Goal: Task Accomplishment & Management: Use online tool/utility

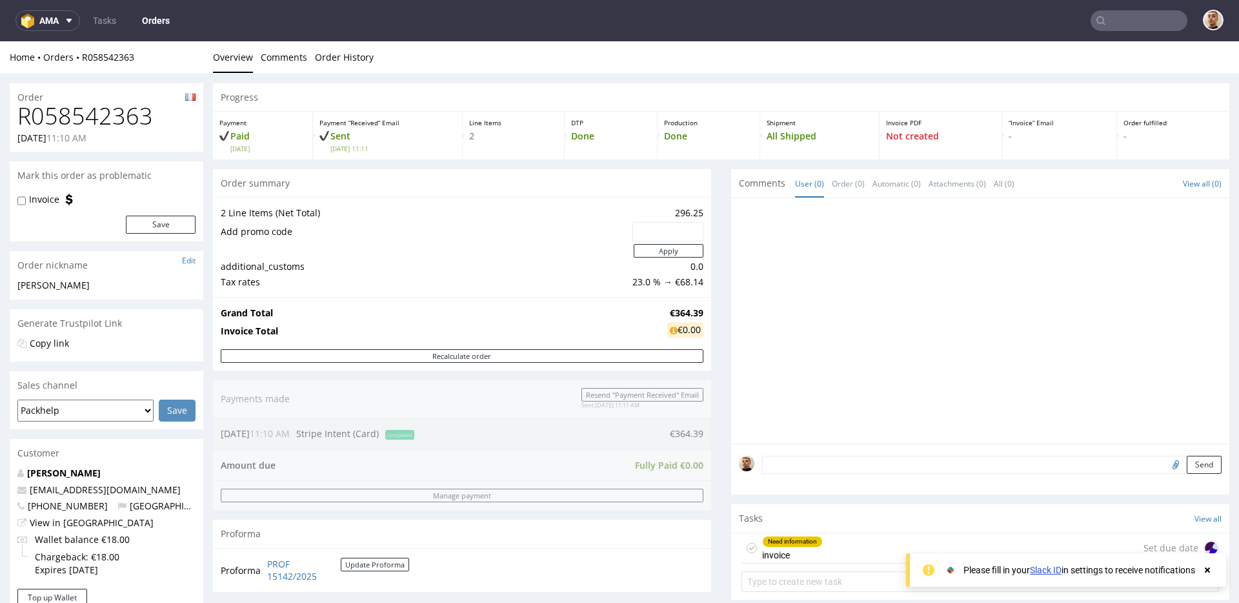
click at [150, 117] on h1 "R058542363" at bounding box center [106, 116] width 178 height 26
click at [85, 105] on h1 "R058542363" at bounding box center [106, 116] width 178 height 26
copy h1 "R058542363"
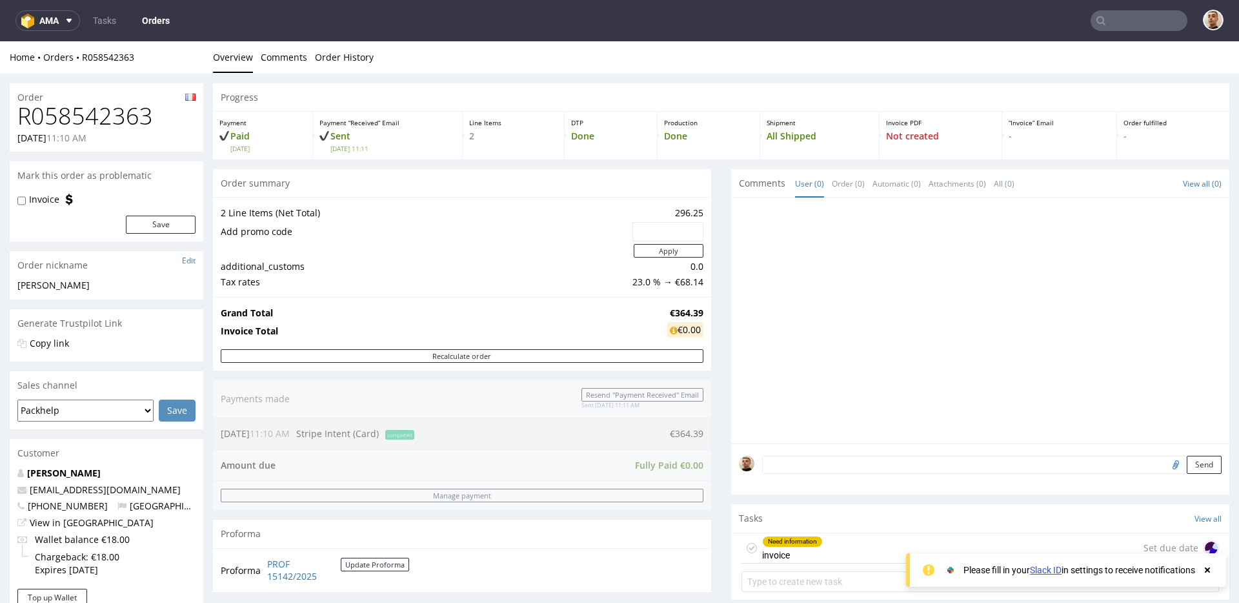
click at [206, 328] on div "Order R058542363 16.07.2025 11:10 AM Mark this order as problematic Invoice Sav…" at bounding box center [619, 589] width 1239 height 1031
click at [110, 99] on div "Order" at bounding box center [107, 93] width 194 height 21
click at [105, 110] on h1 "R058542363" at bounding box center [106, 116] width 178 height 26
copy h1 "R058542363"
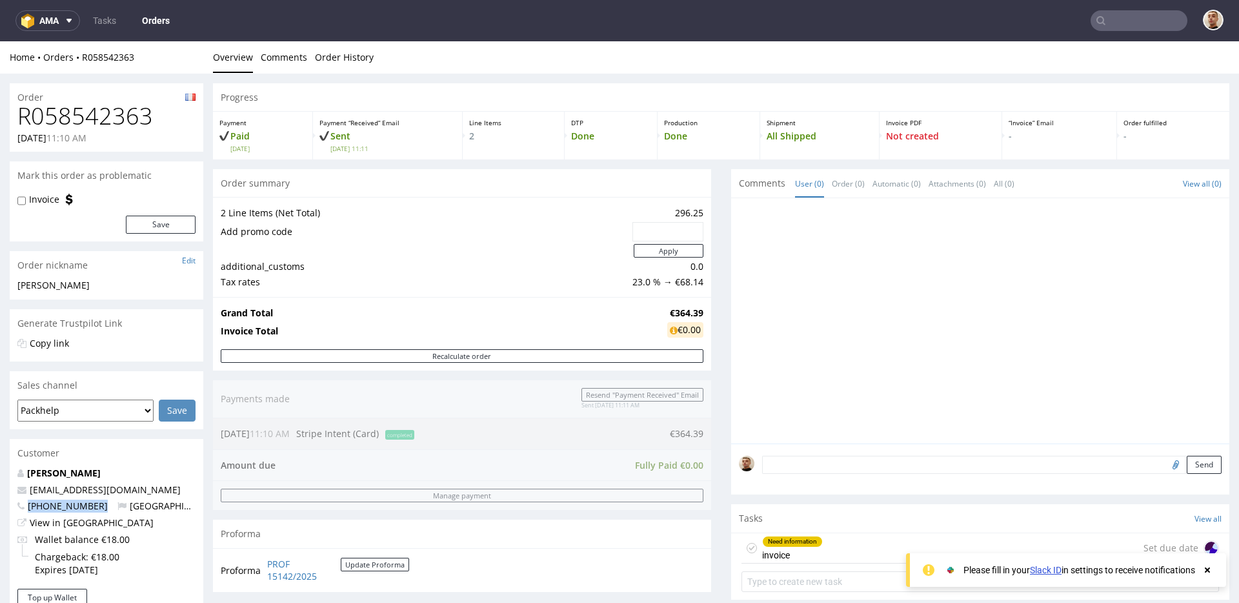
drag, startPoint x: 96, startPoint y: 507, endPoint x: 28, endPoint y: 505, distance: 67.1
click at [28, 505] on p "+33648402131 France" at bounding box center [106, 505] width 178 height 13
copy span "+33648402131"
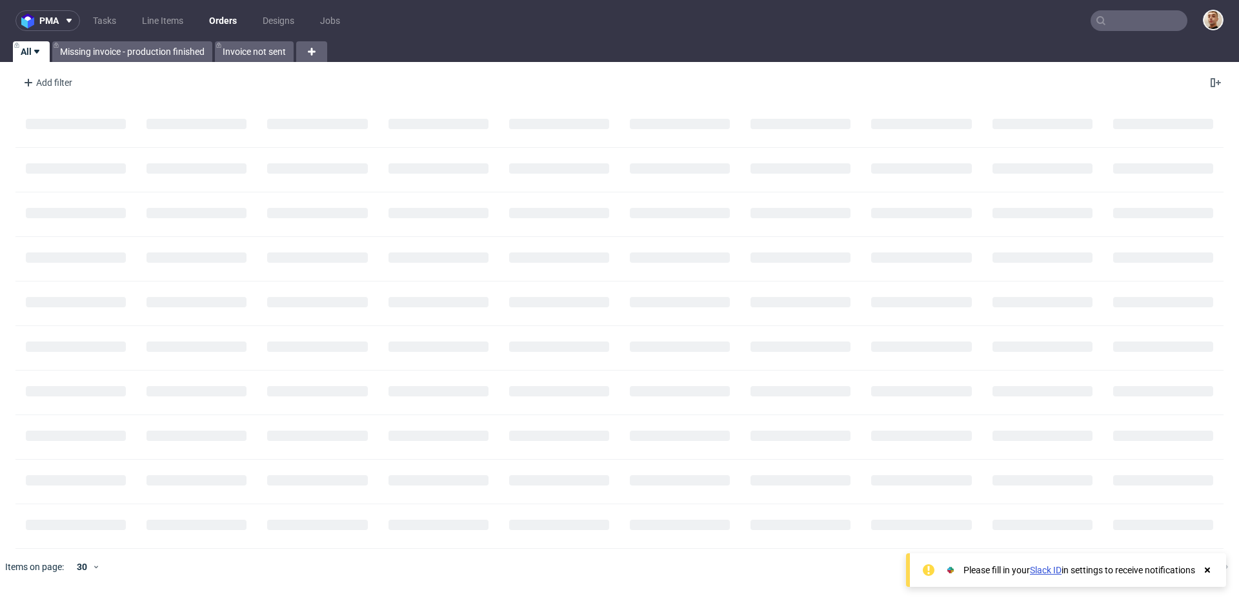
click at [1163, 12] on input "text" at bounding box center [1139, 20] width 97 height 21
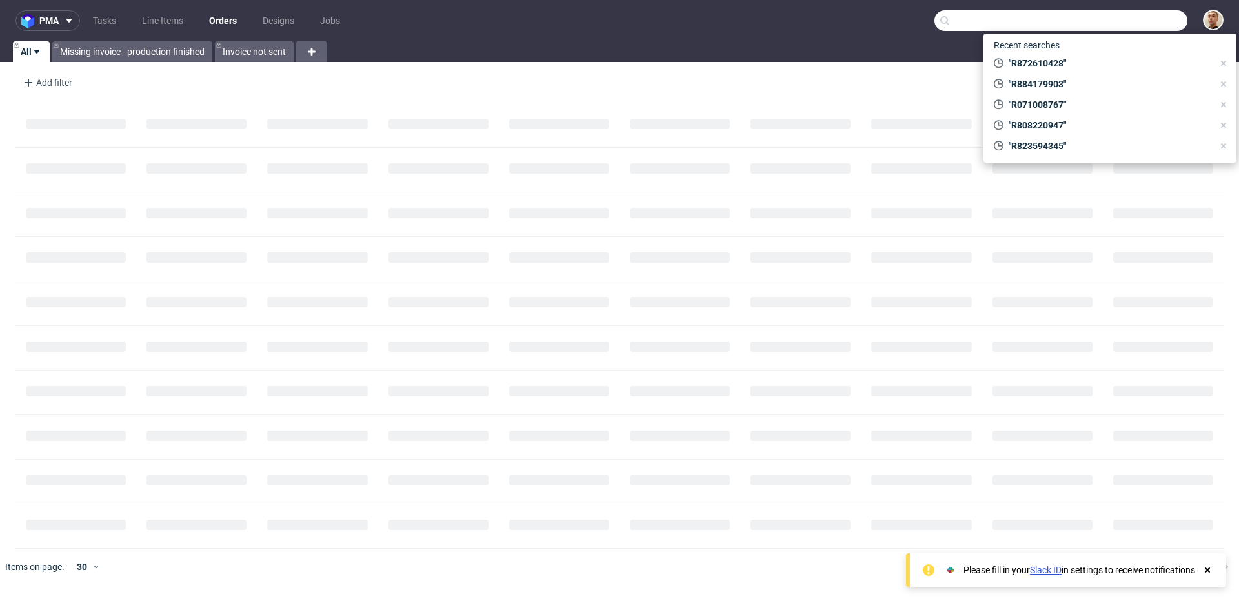
paste input "R884179903"
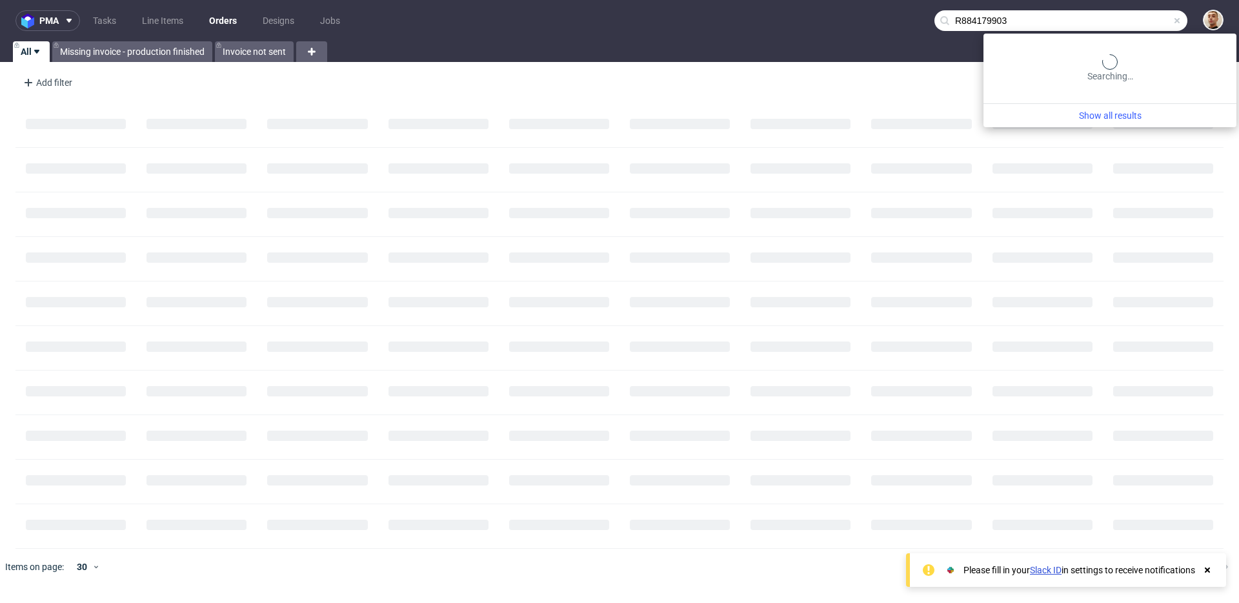
type input "R884179903"
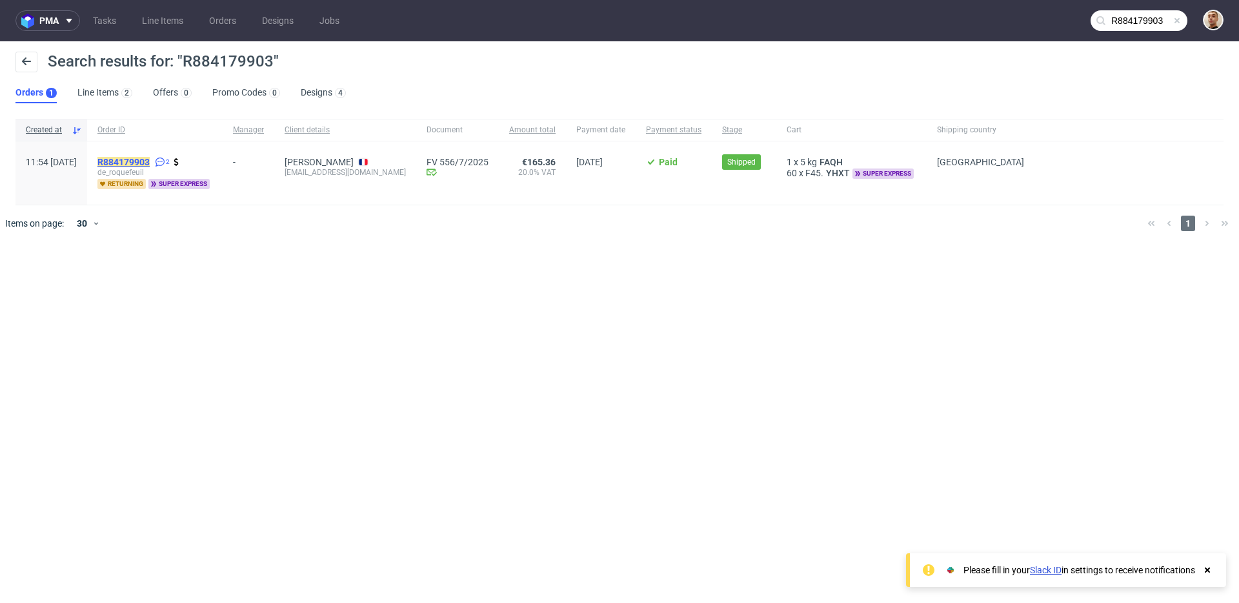
click at [145, 159] on mark "R884179903" at bounding box center [123, 162] width 52 height 10
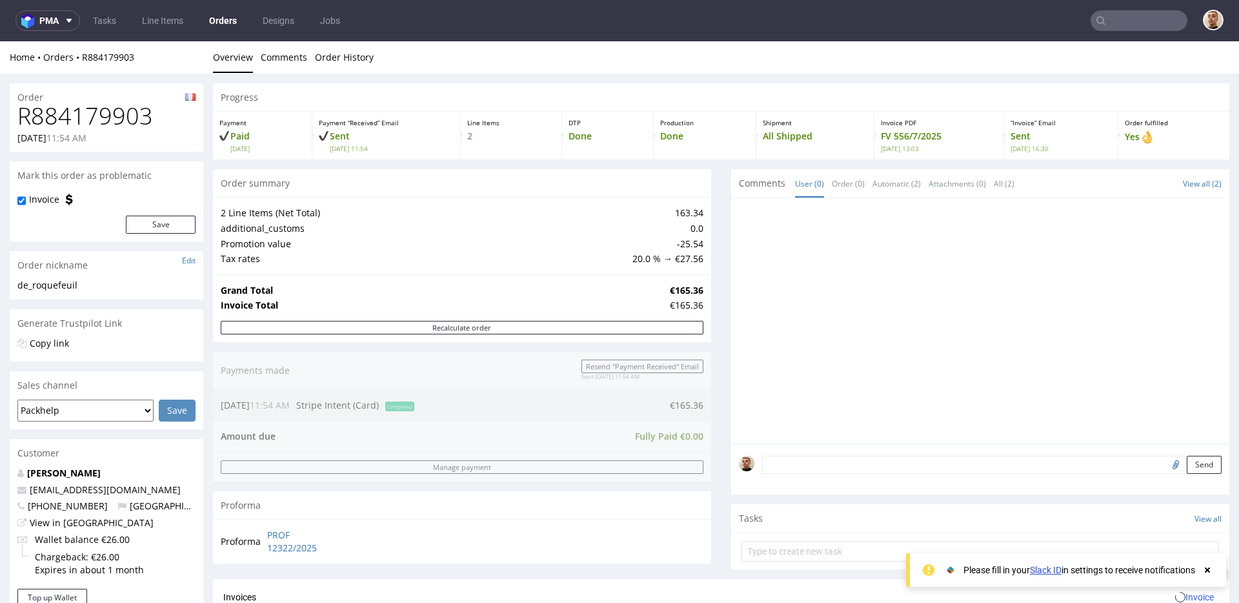
scroll to position [461, 0]
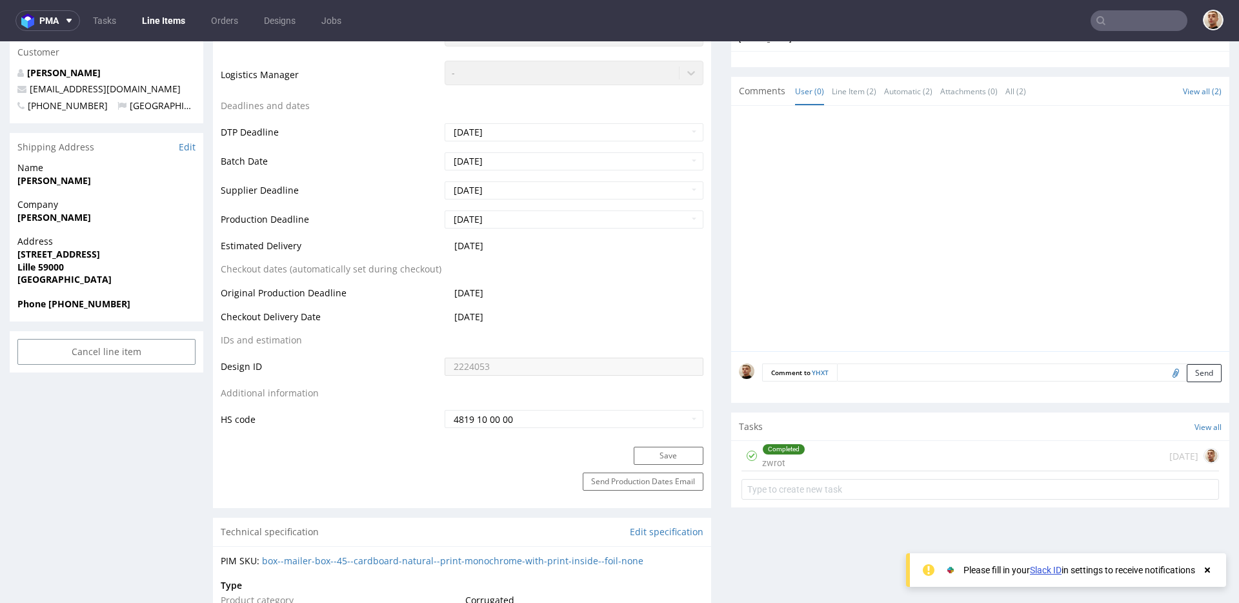
scroll to position [433, 0]
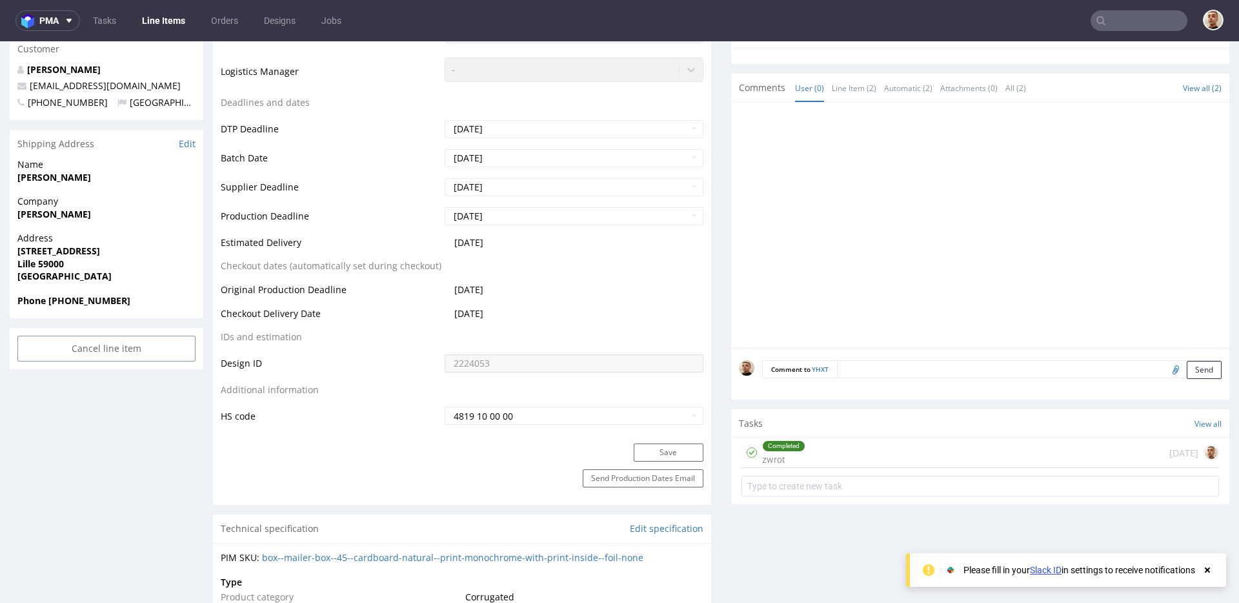
click at [973, 455] on div "Completed zwrot 23 days ago" at bounding box center [980, 453] width 478 height 30
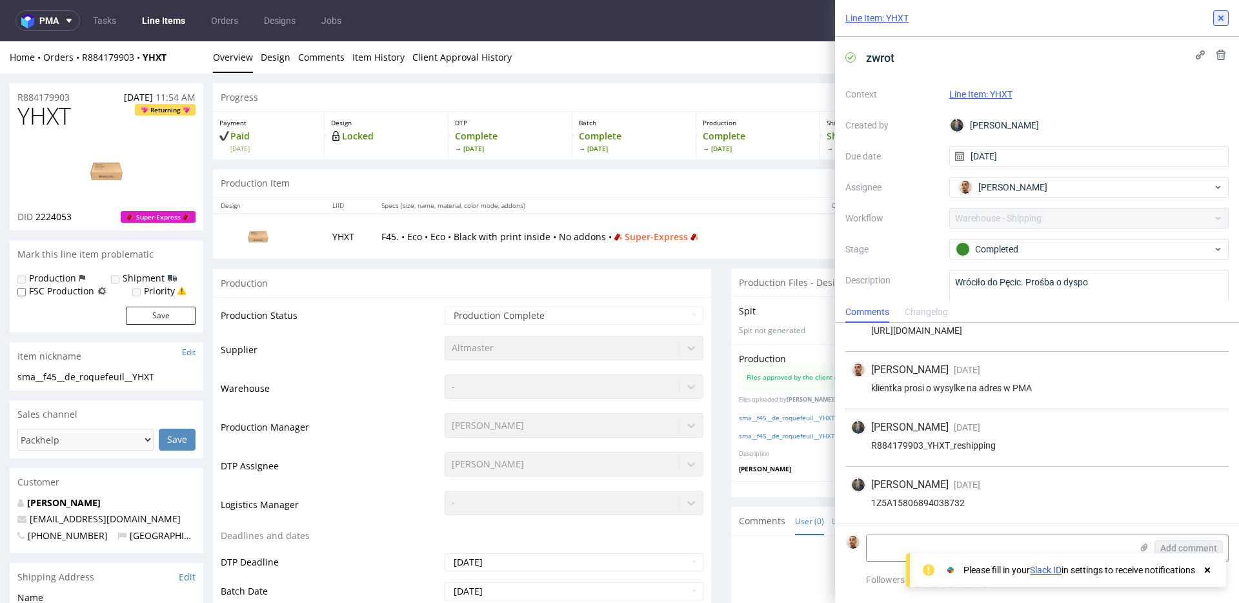
click at [1216, 22] on icon at bounding box center [1221, 18] width 10 height 10
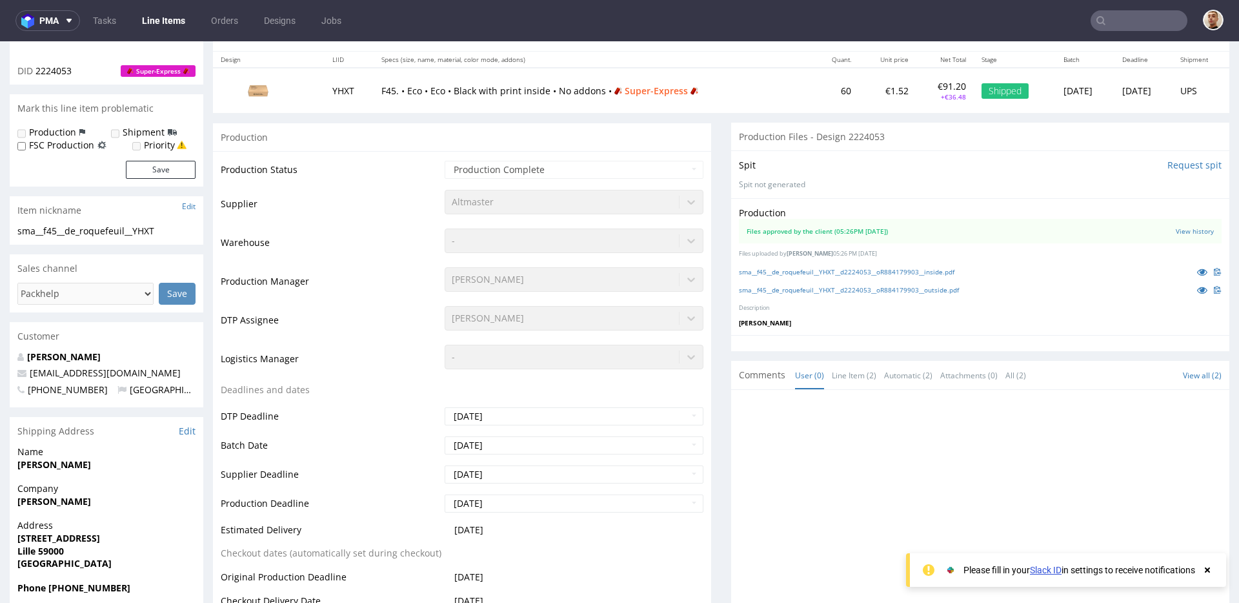
scroll to position [379, 0]
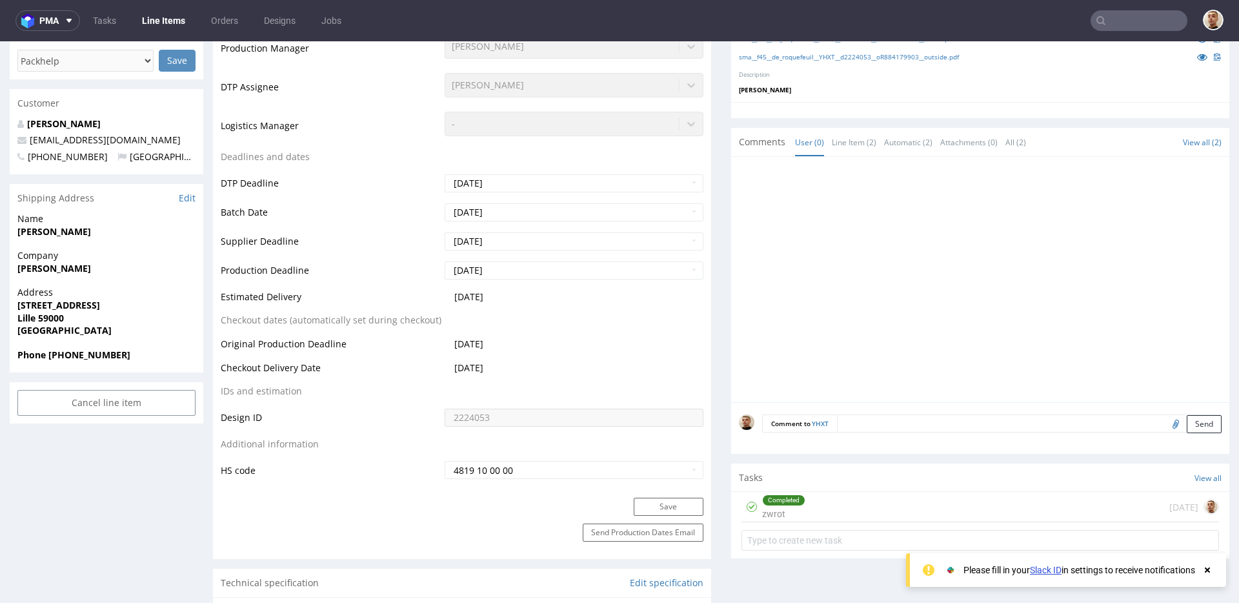
click at [809, 505] on div "Completed zwrot [DATE]" at bounding box center [980, 507] width 478 height 30
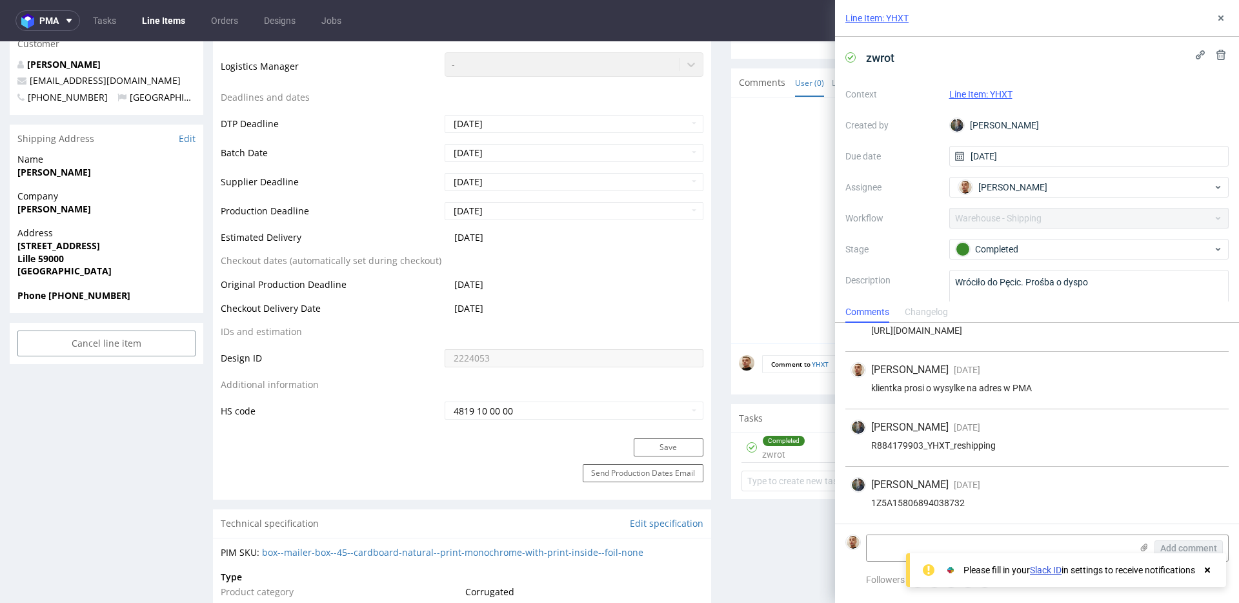
scroll to position [438, 0]
click at [1218, 21] on icon at bounding box center [1221, 18] width 10 height 10
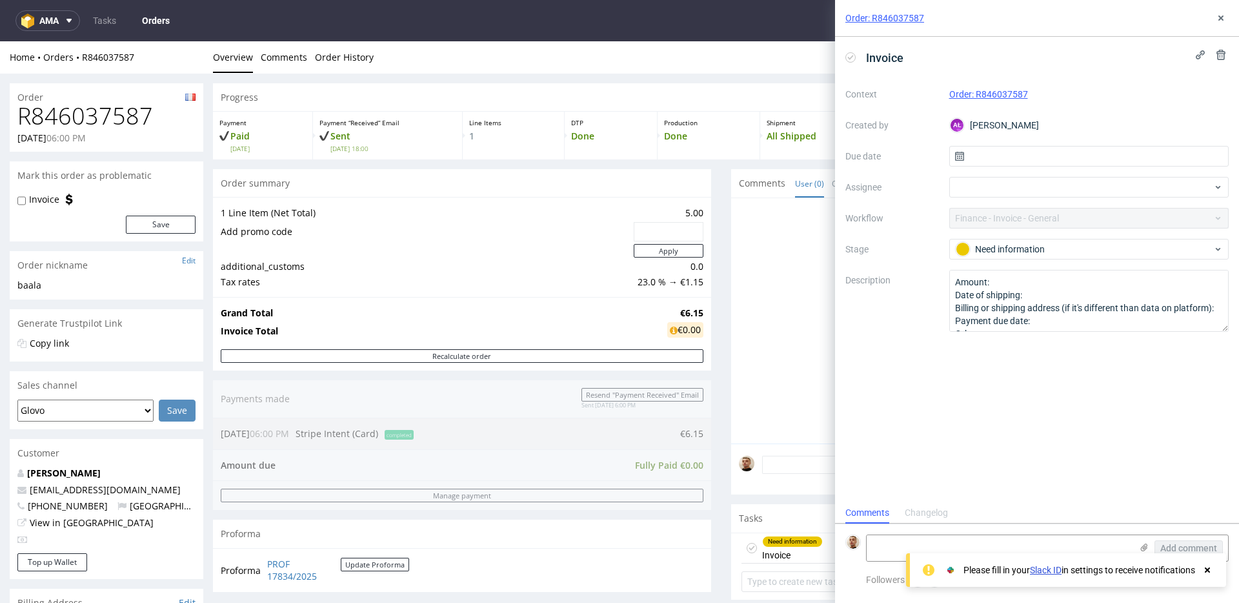
click at [121, 125] on h1 "R846037587" at bounding box center [106, 116] width 178 height 26
copy h1 "R846037587"
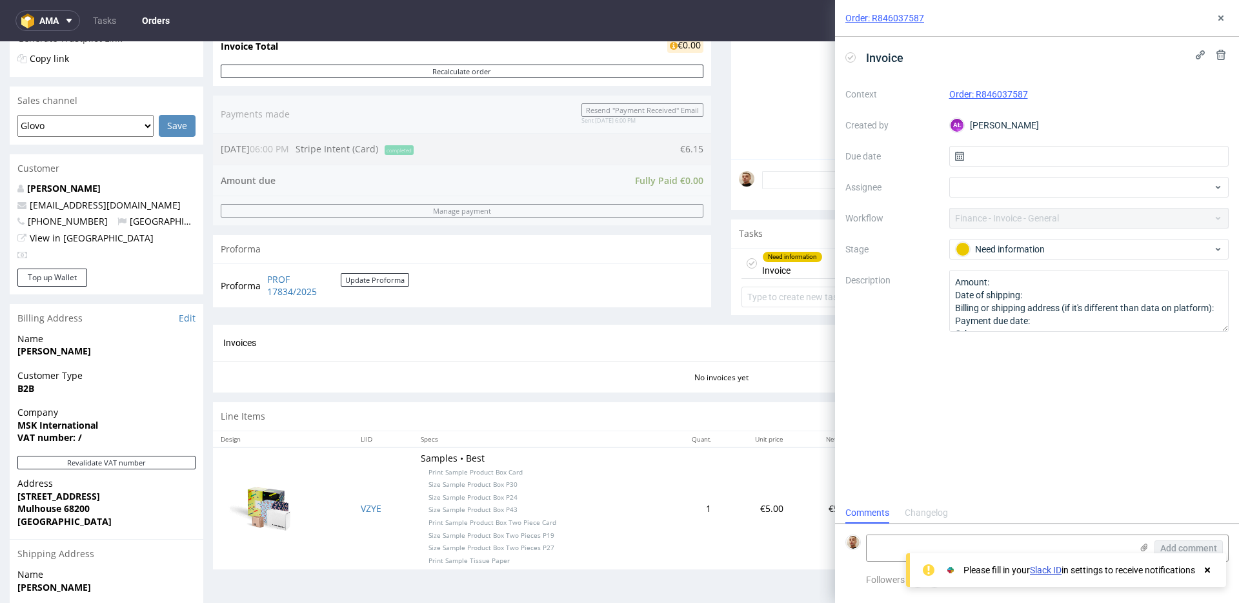
scroll to position [331, 0]
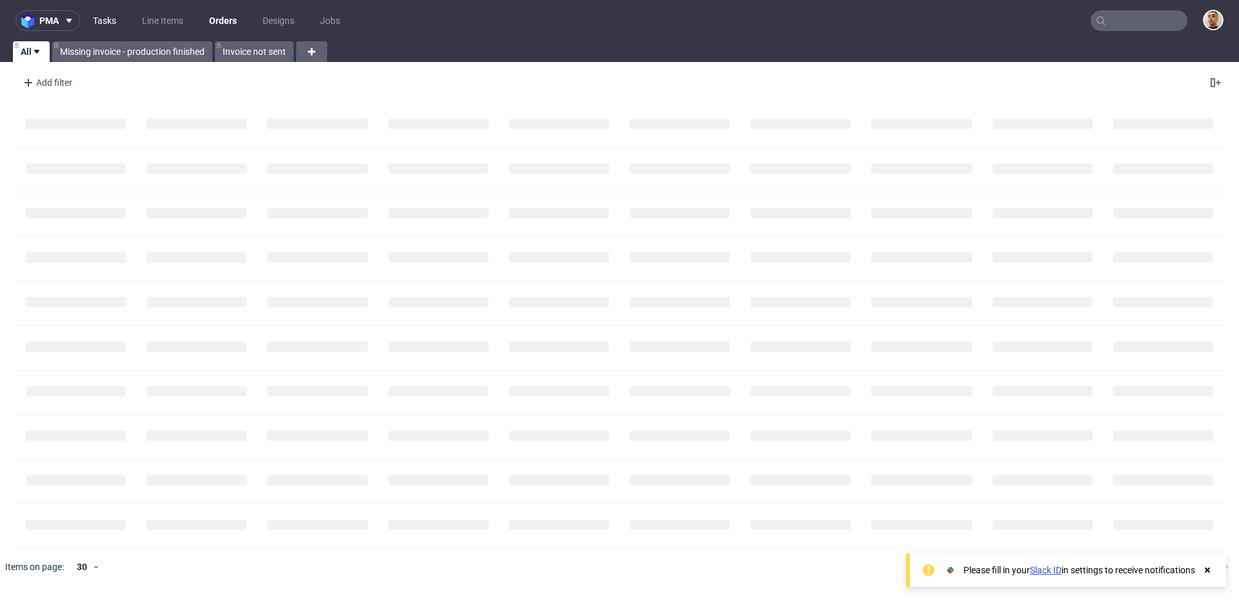
click at [109, 23] on link "Tasks" at bounding box center [104, 20] width 39 height 21
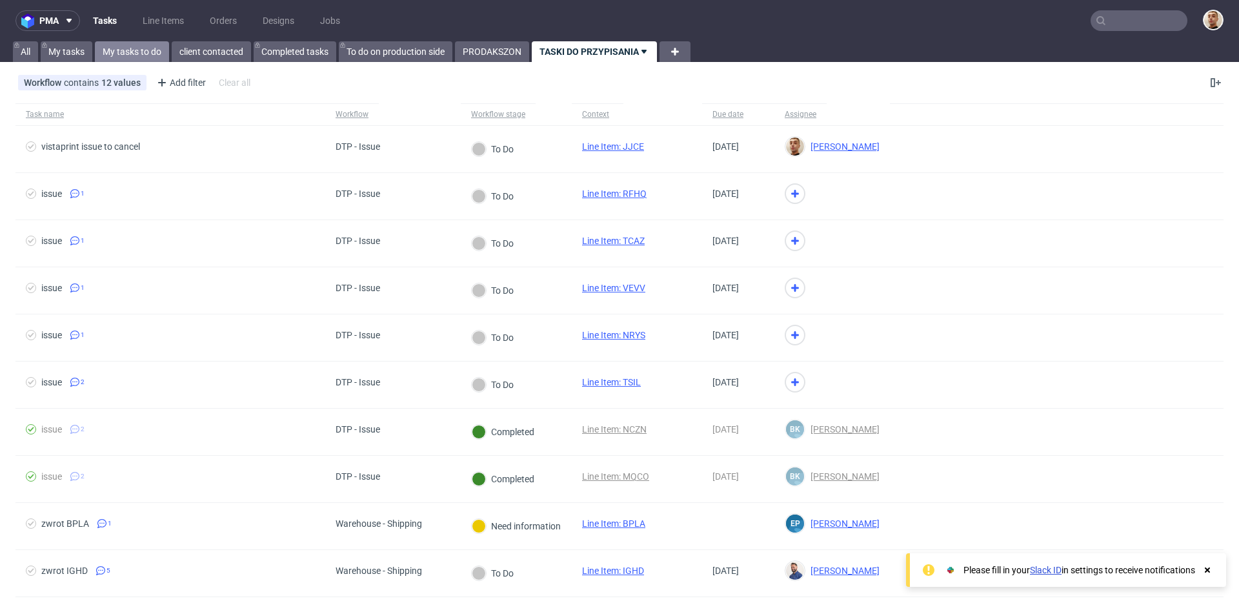
click at [139, 56] on link "My tasks to do" at bounding box center [132, 51] width 74 height 21
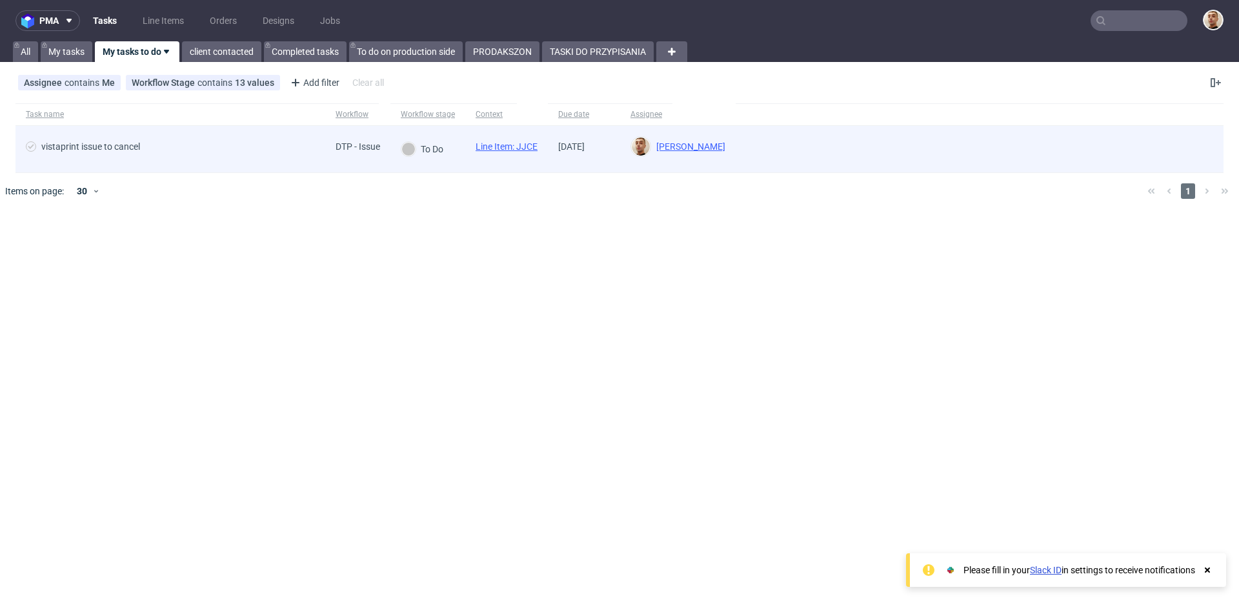
click at [230, 151] on span "vistaprint issue to cancel" at bounding box center [170, 148] width 289 height 15
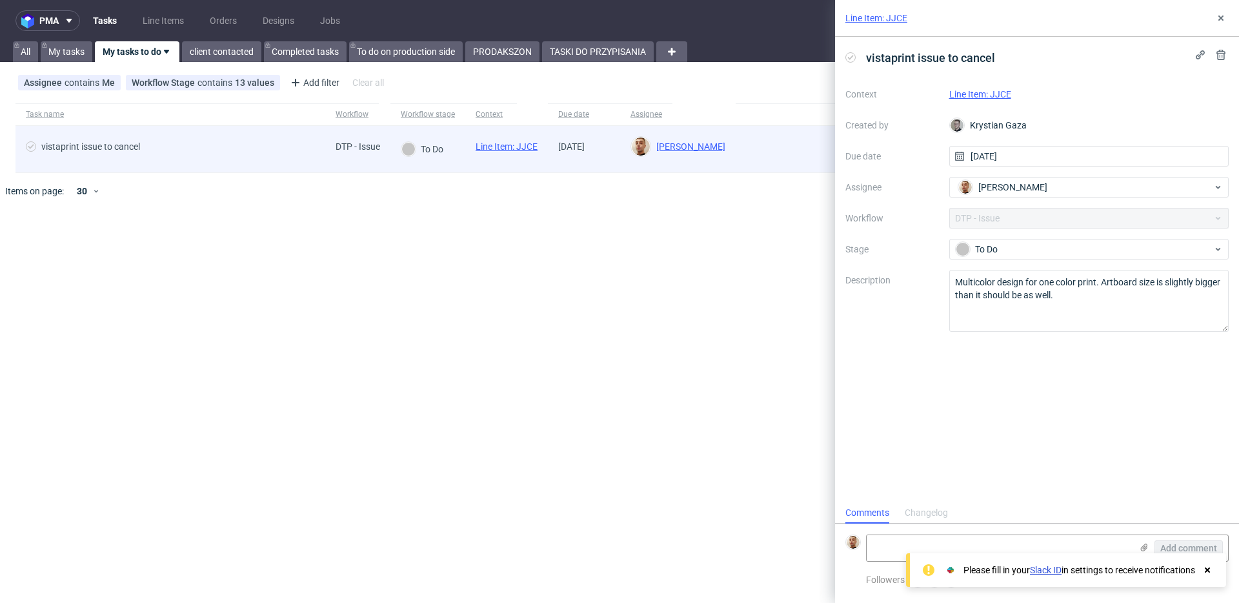
scroll to position [10, 0]
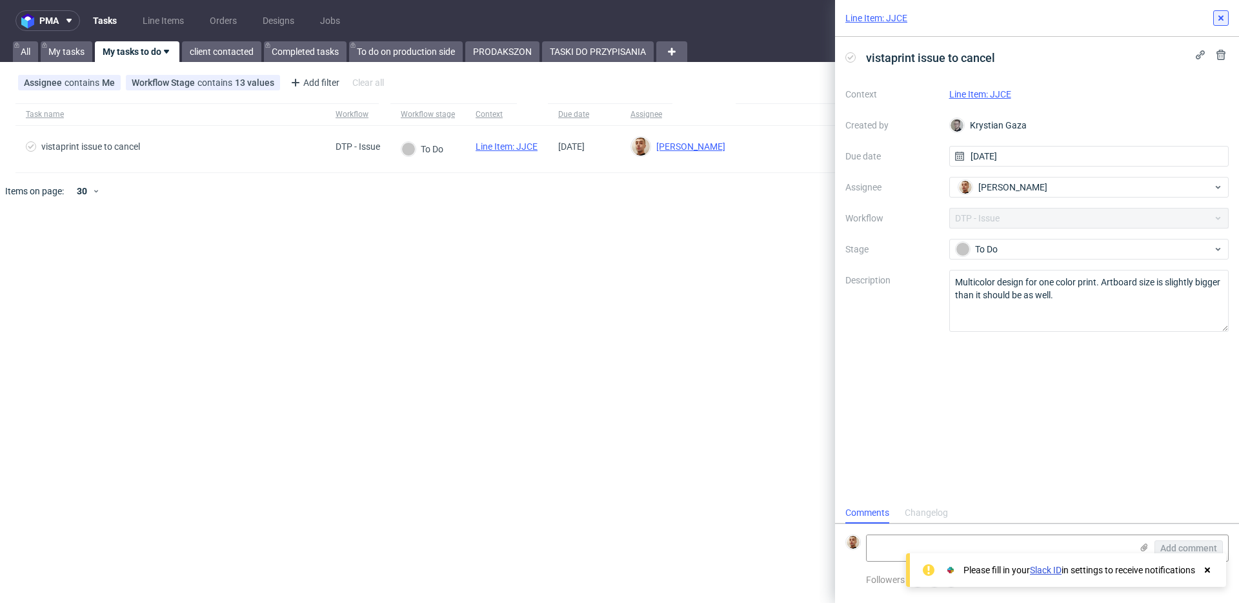
click at [1222, 17] on icon at bounding box center [1221, 18] width 10 height 10
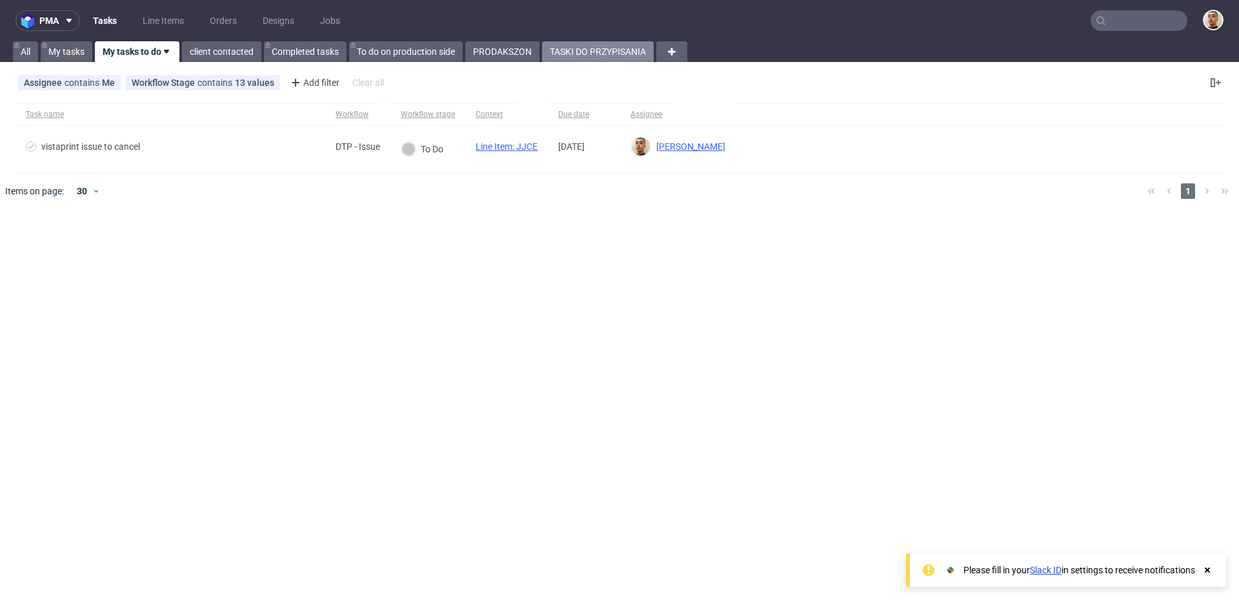
click at [582, 52] on link "TASKI DO PRZYPISANIA" at bounding box center [598, 51] width 112 height 21
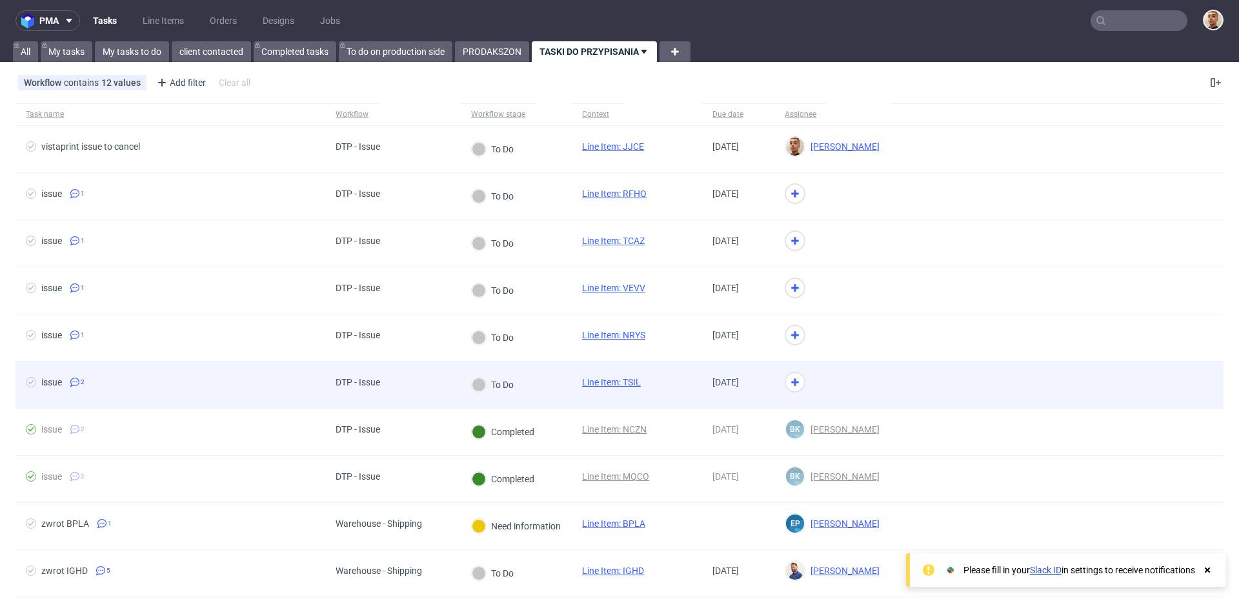
click at [879, 392] on div at bounding box center [832, 384] width 116 height 47
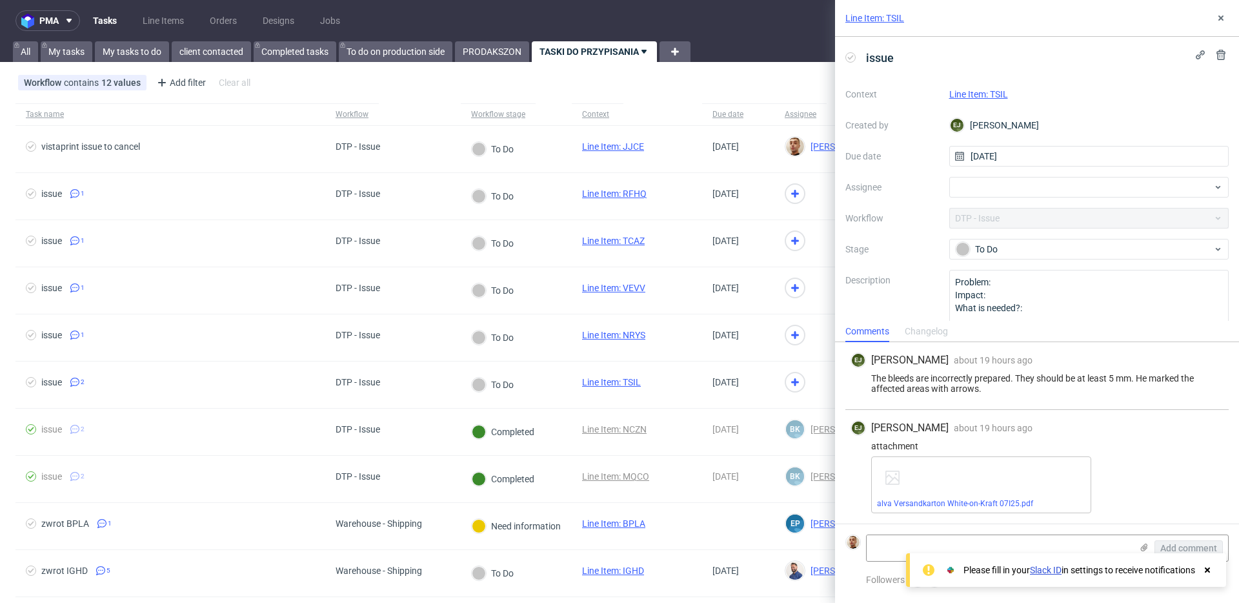
click at [991, 94] on link "Line Item: TSIL" at bounding box center [978, 94] width 59 height 10
click at [980, 182] on div at bounding box center [1089, 187] width 280 height 21
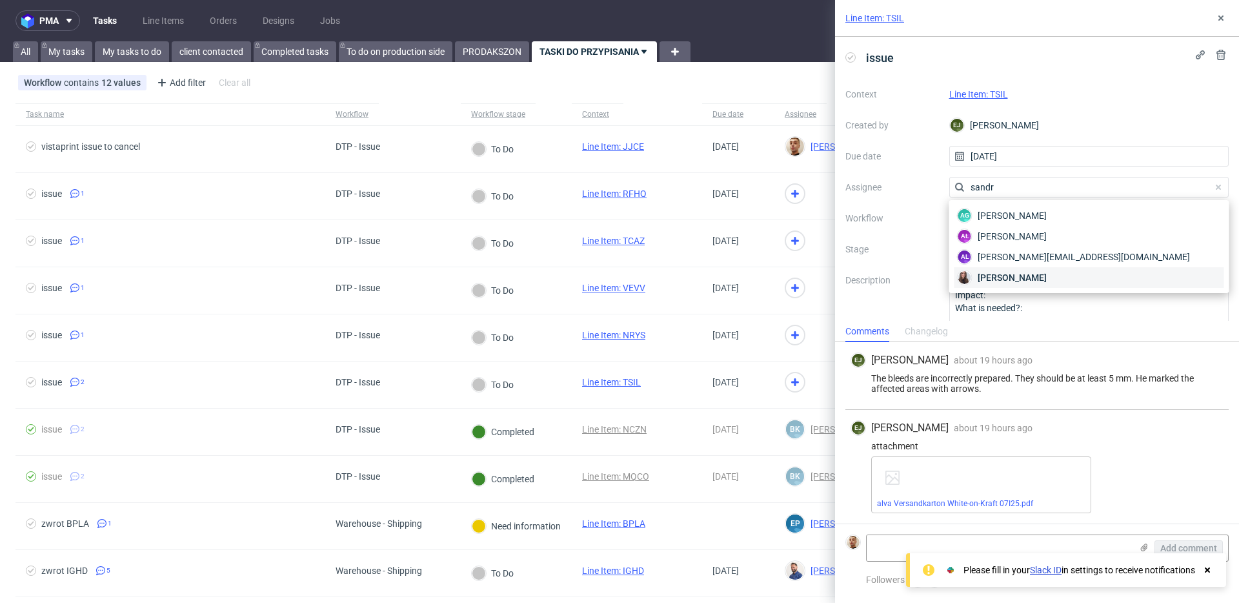
type input "sandr"
click at [985, 274] on span "[PERSON_NAME]" at bounding box center [1012, 277] width 69 height 13
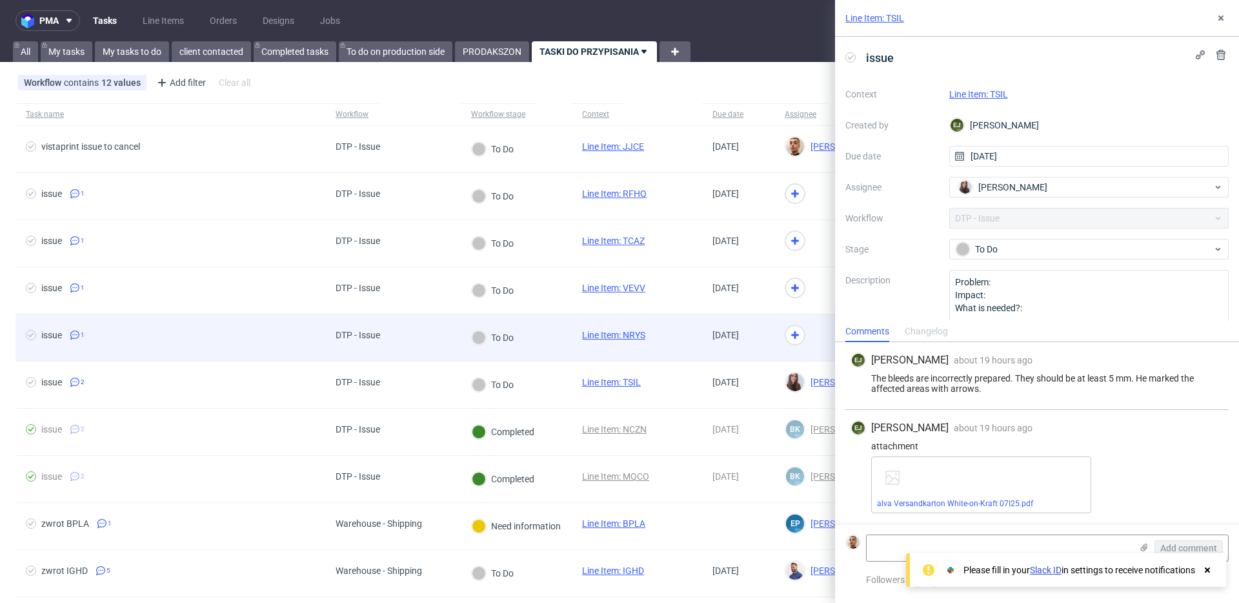
click at [802, 344] on div at bounding box center [832, 337] width 116 height 47
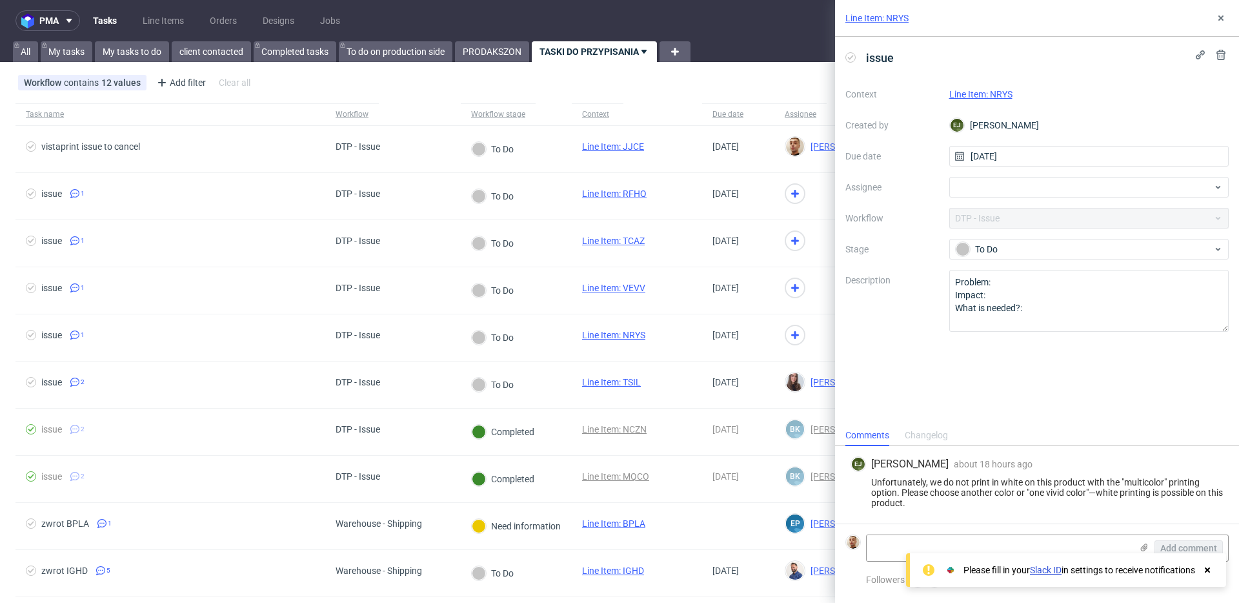
click at [1000, 94] on link "Line Item: NRYS" at bounding box center [980, 94] width 63 height 10
click at [975, 188] on div at bounding box center [1089, 187] width 280 height 21
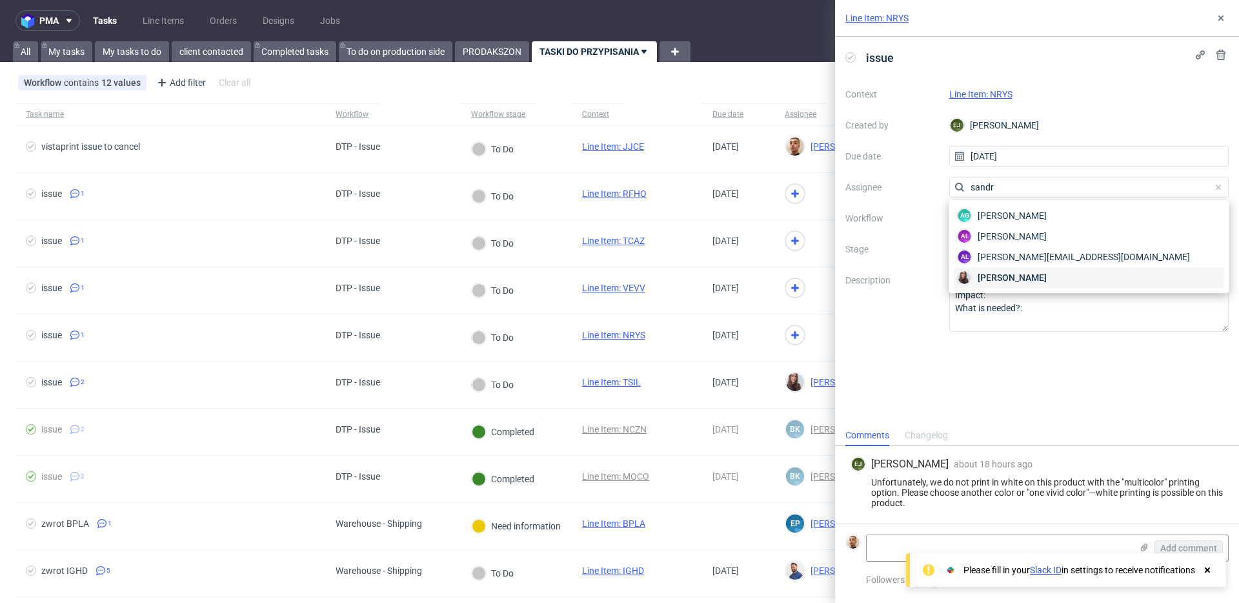
type input "sandr"
click at [1003, 274] on span "[PERSON_NAME]" at bounding box center [1012, 277] width 69 height 13
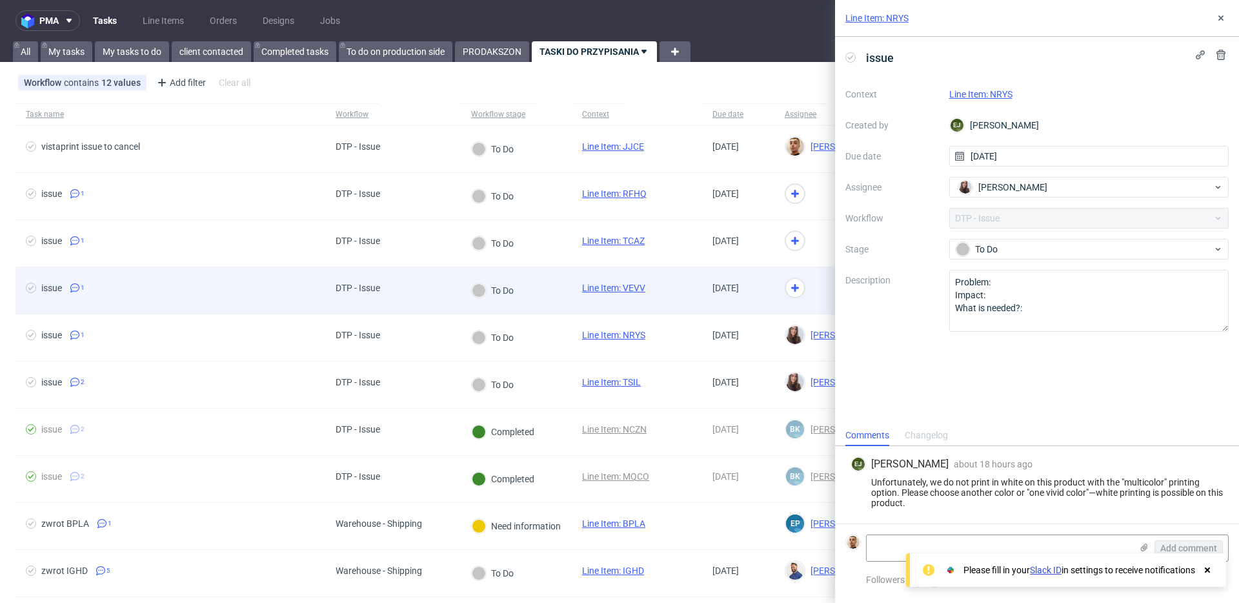
click at [786, 301] on div at bounding box center [800, 290] width 52 height 46
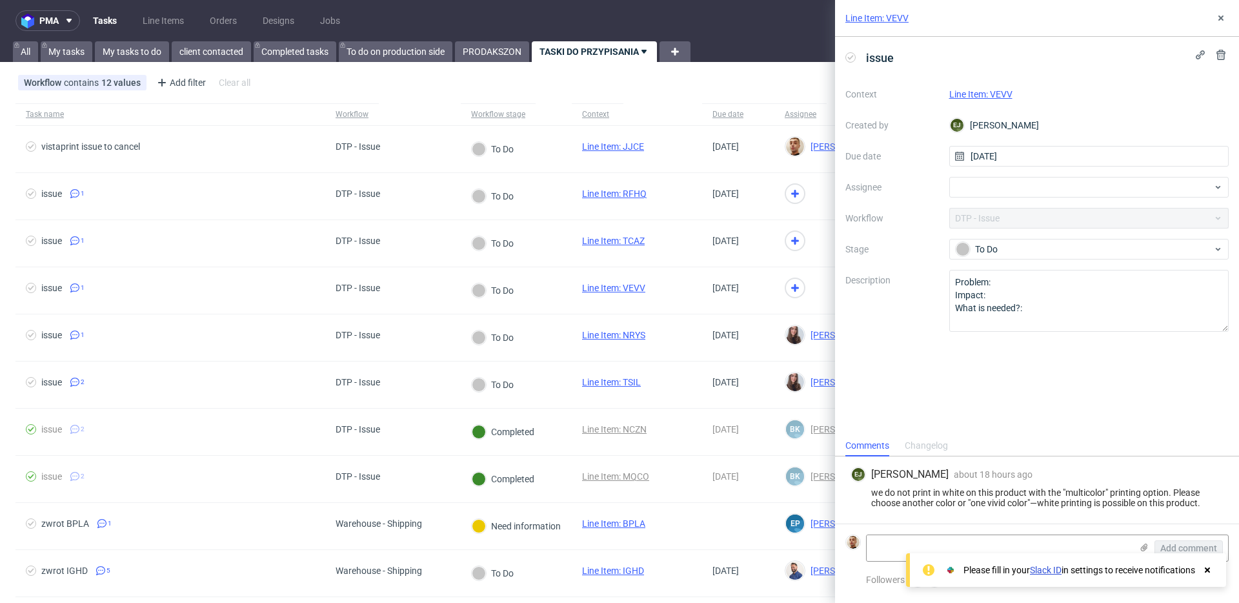
click at [988, 92] on link "Line Item: VEVV" at bounding box center [980, 94] width 63 height 10
click at [1012, 192] on div at bounding box center [1089, 187] width 280 height 21
type input "cor"
click at [1021, 215] on span "[PERSON_NAME]" at bounding box center [1012, 215] width 69 height 13
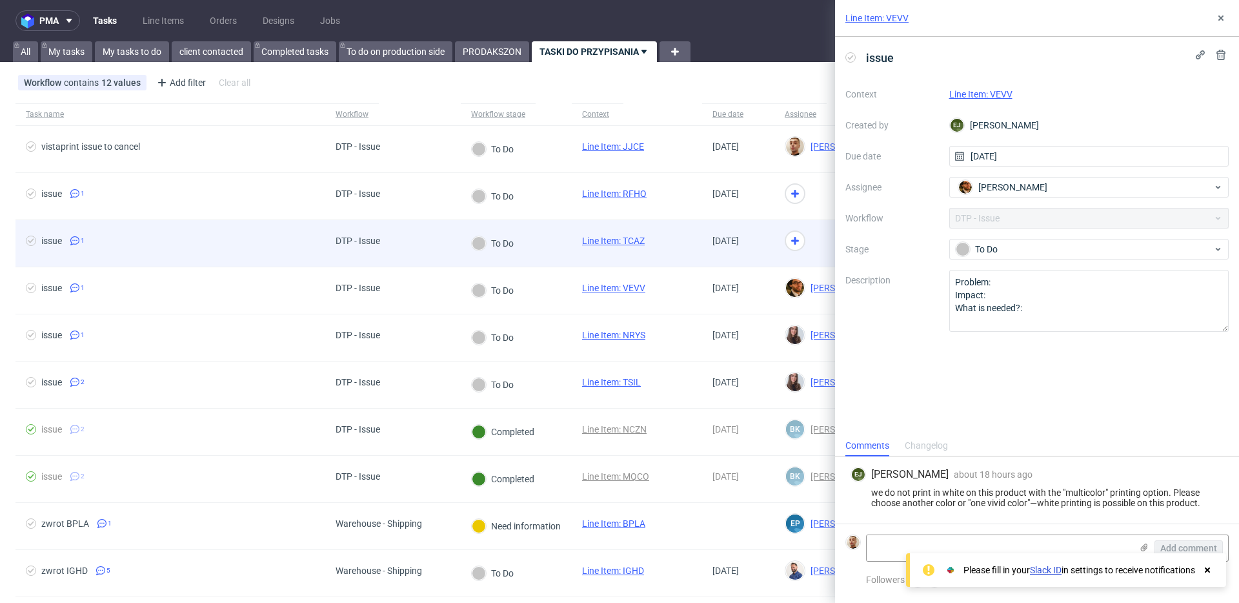
click at [789, 248] on div at bounding box center [800, 243] width 52 height 46
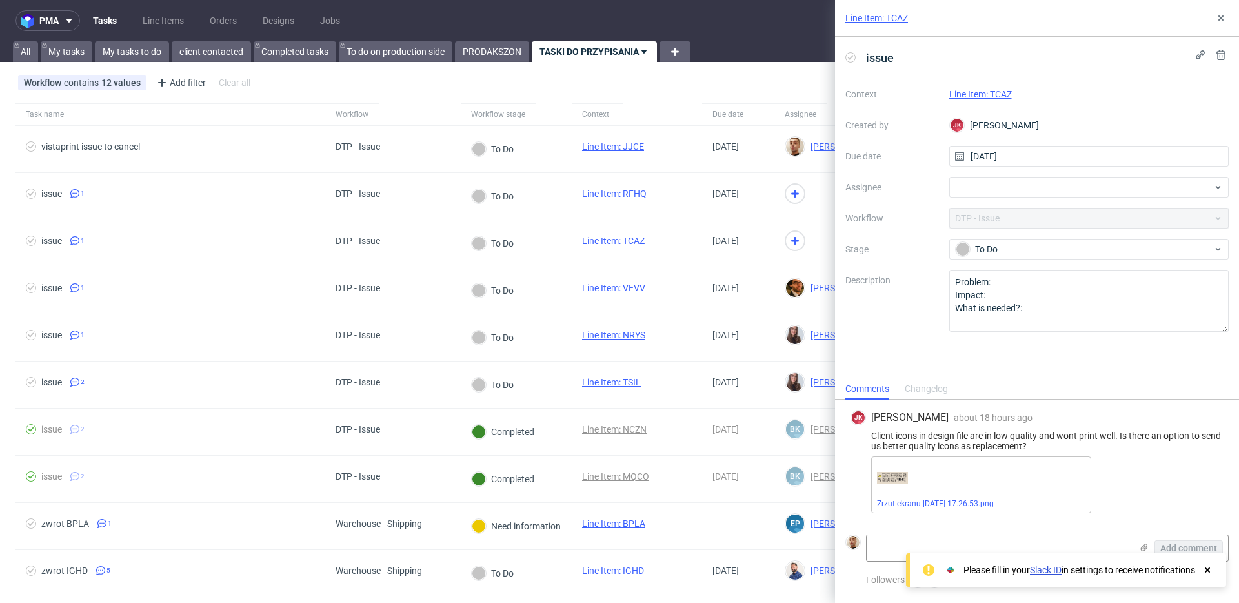
click at [996, 95] on link "Line Item: TCAZ" at bounding box center [980, 94] width 63 height 10
click at [1030, 191] on div at bounding box center [1089, 187] width 280 height 21
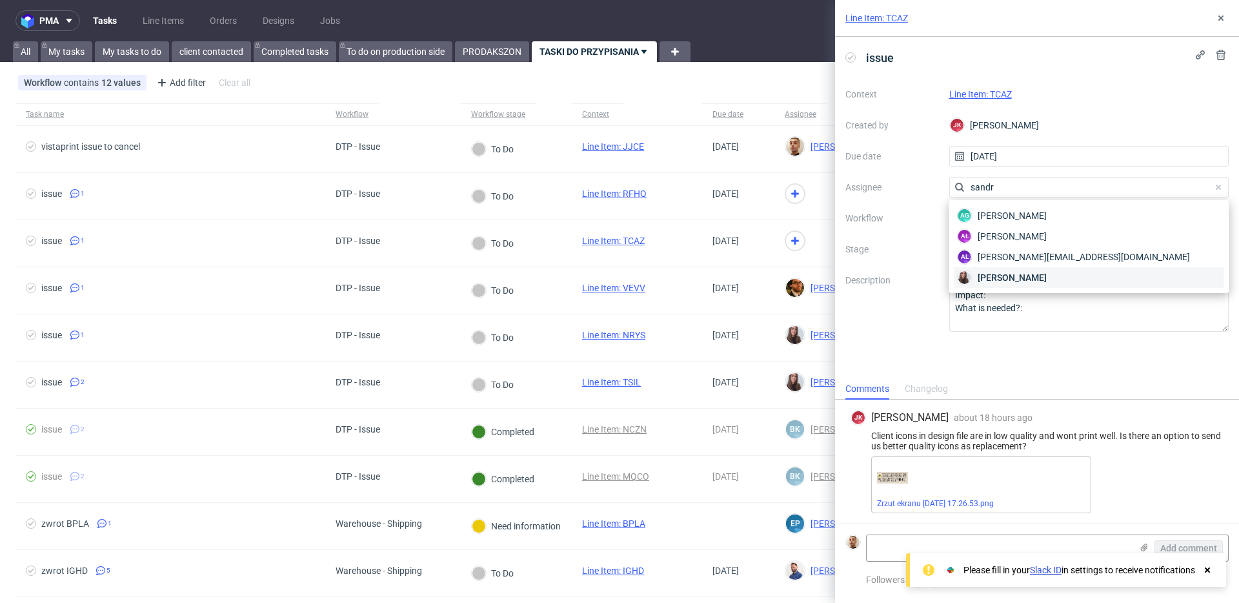
type input "sandr"
click at [1018, 277] on span "[PERSON_NAME]" at bounding box center [1012, 277] width 69 height 13
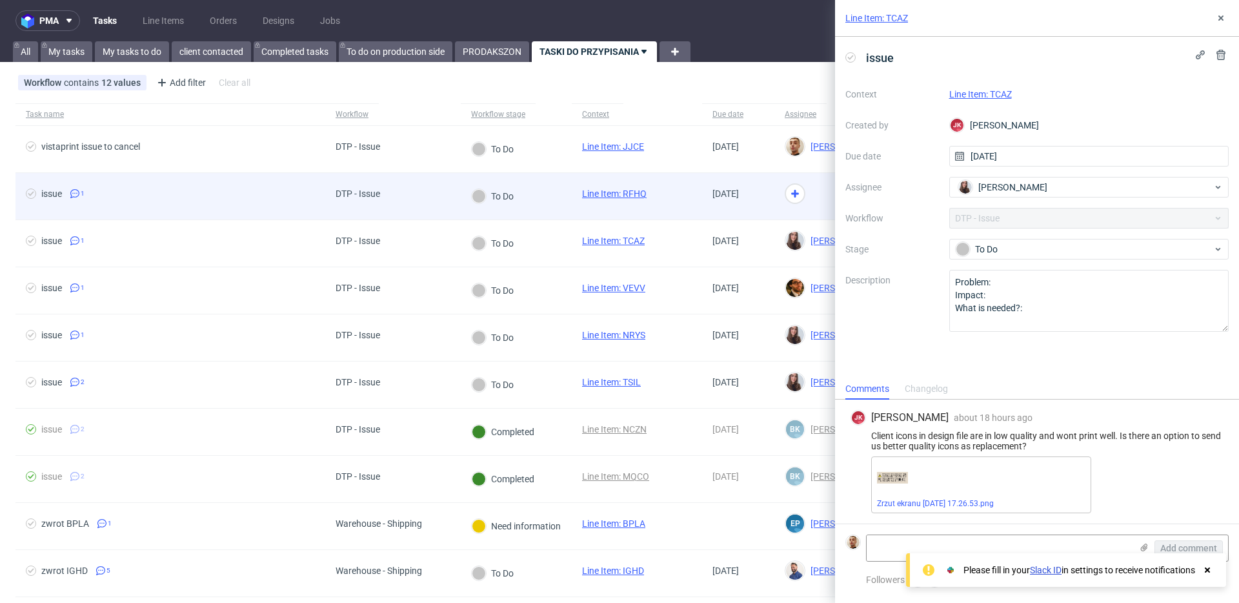
click at [806, 185] on div at bounding box center [832, 196] width 116 height 47
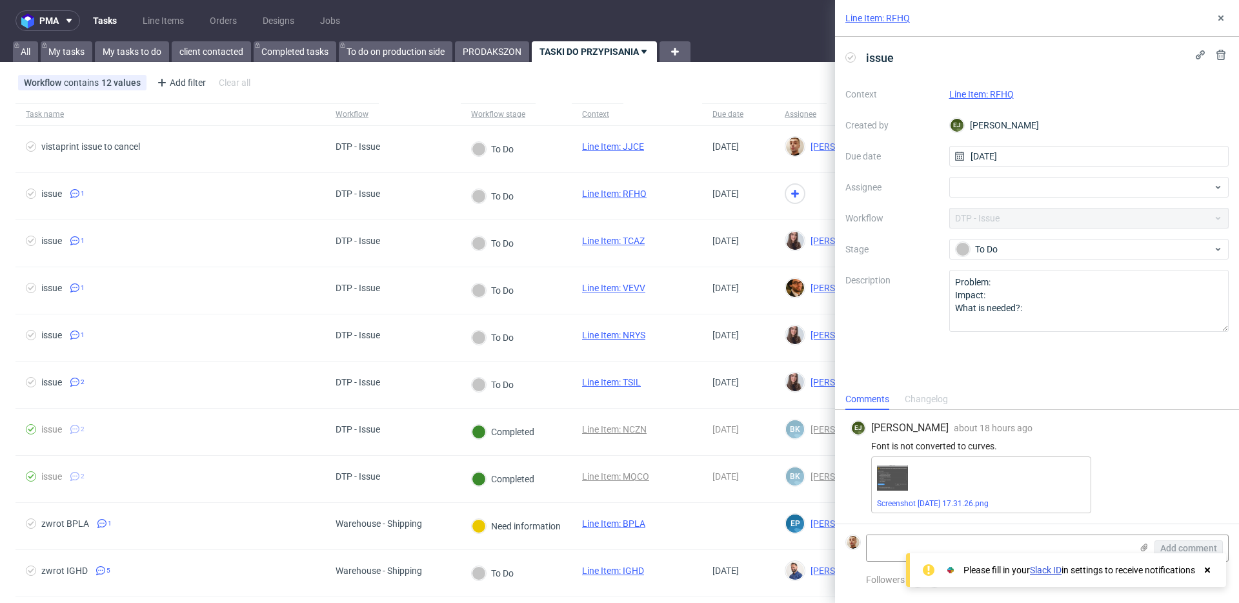
click at [1006, 92] on link "Line Item: RFHQ" at bounding box center [981, 94] width 65 height 10
click at [963, 187] on div at bounding box center [1089, 187] width 280 height 21
type input "cor"
click at [1020, 214] on span "[PERSON_NAME]" at bounding box center [1012, 215] width 69 height 13
click at [1221, 13] on icon at bounding box center [1221, 18] width 10 height 10
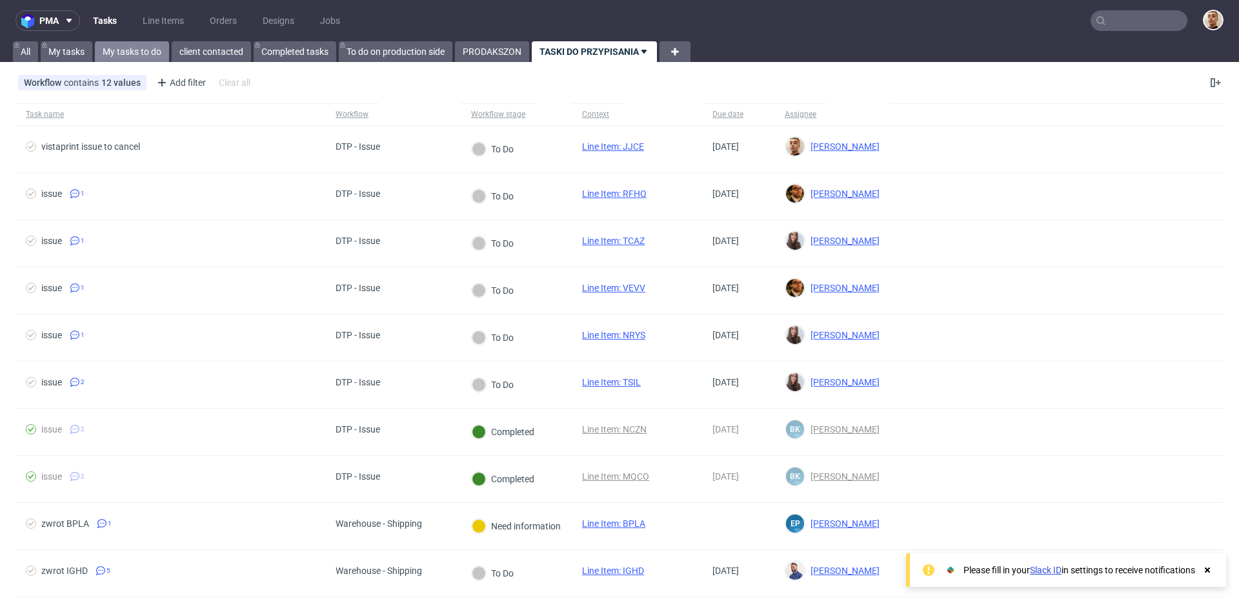
click at [147, 59] on link "My tasks to do" at bounding box center [132, 51] width 74 height 21
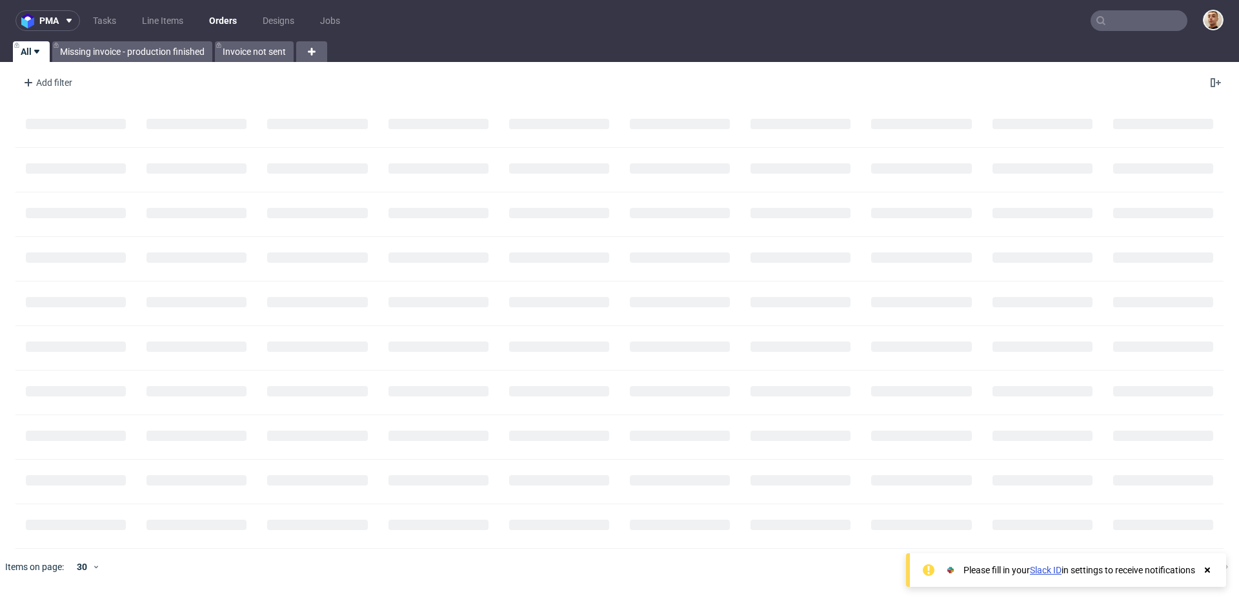
click at [1138, 5] on nav "pma Tasks Line Items Orders Designs Jobs" at bounding box center [619, 20] width 1239 height 41
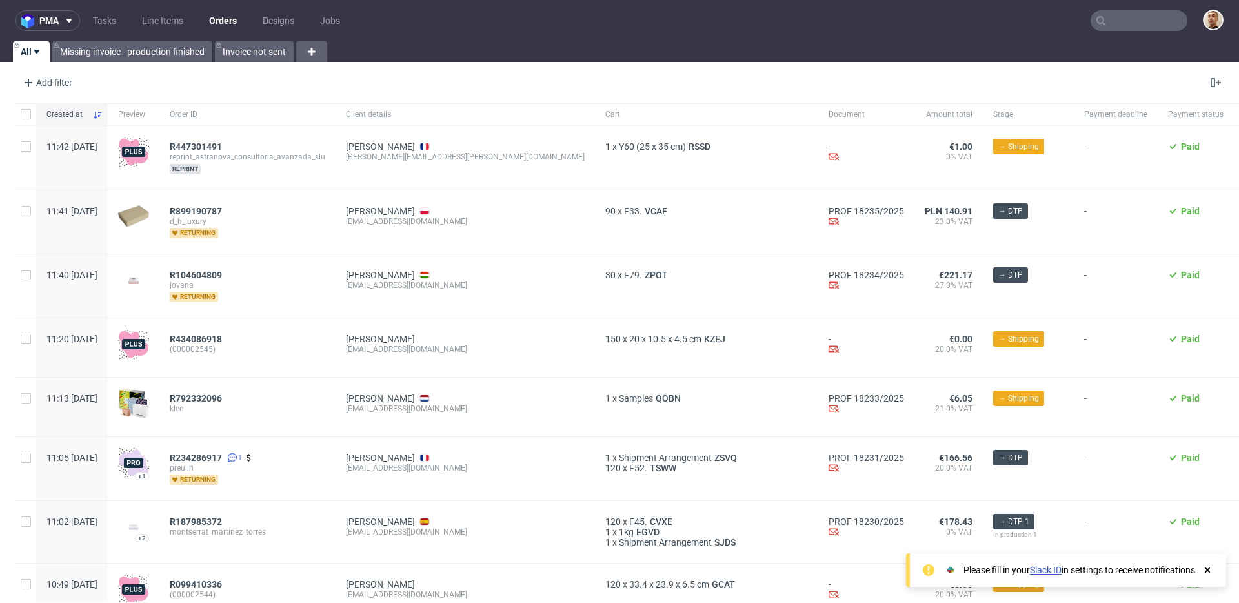
click at [1139, 8] on nav "pma Tasks Line Items Orders Designs Jobs" at bounding box center [619, 20] width 1239 height 41
click at [1139, 17] on input "text" at bounding box center [1139, 20] width 97 height 21
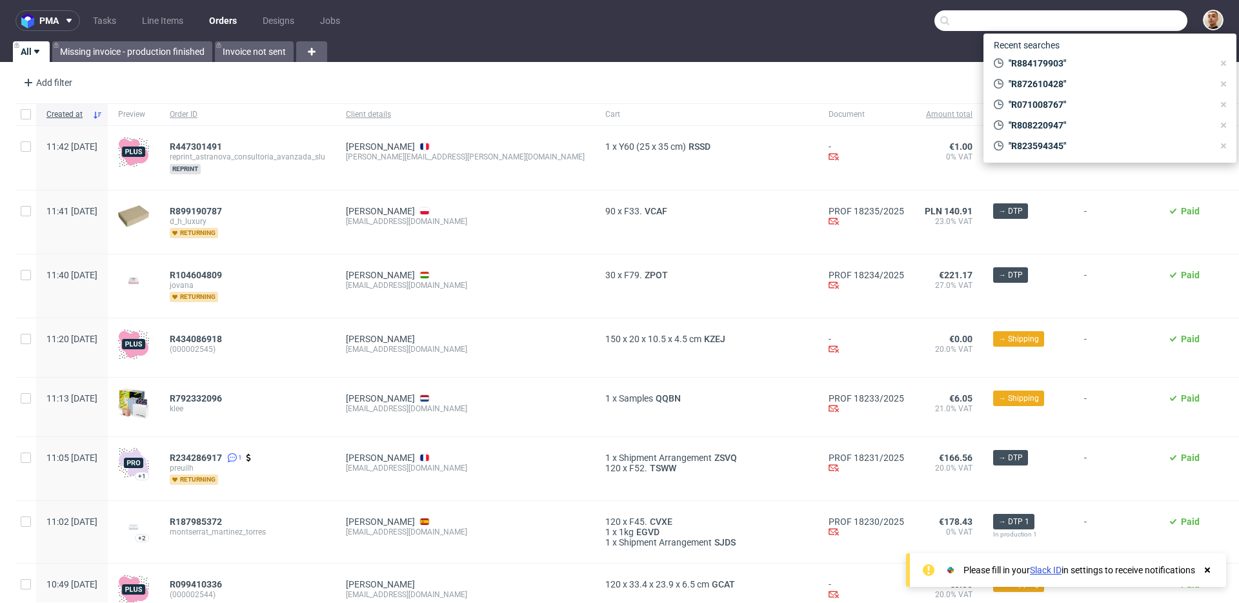
paste input "R872610428"
type input "R872610428"
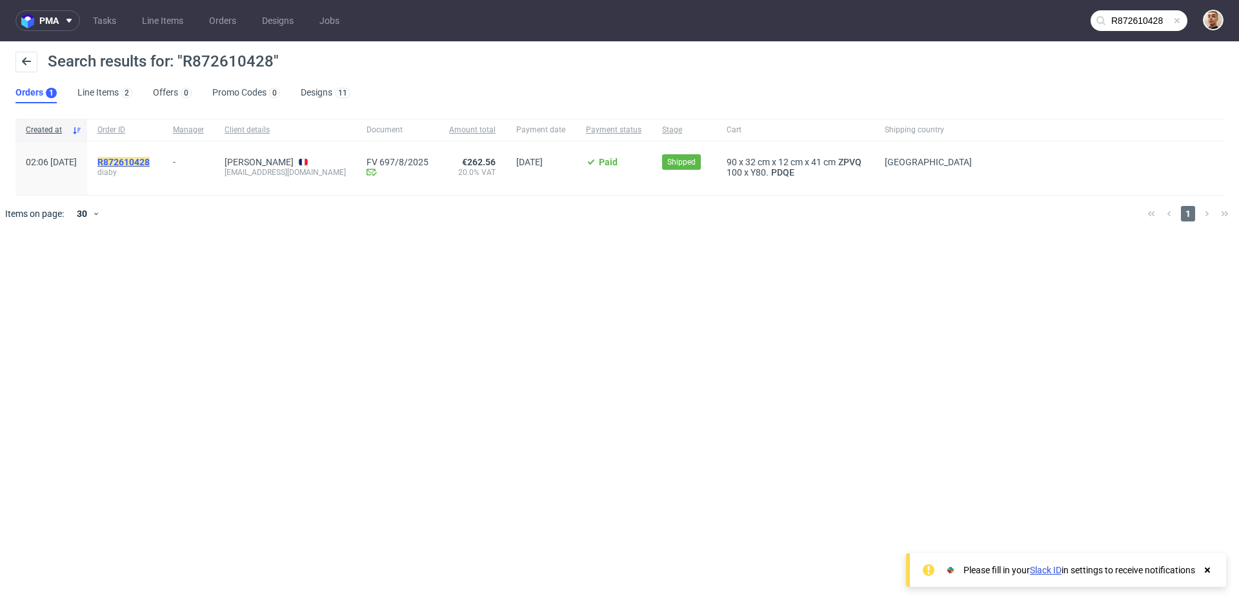
click at [150, 161] on mark "R872610428" at bounding box center [123, 162] width 52 height 10
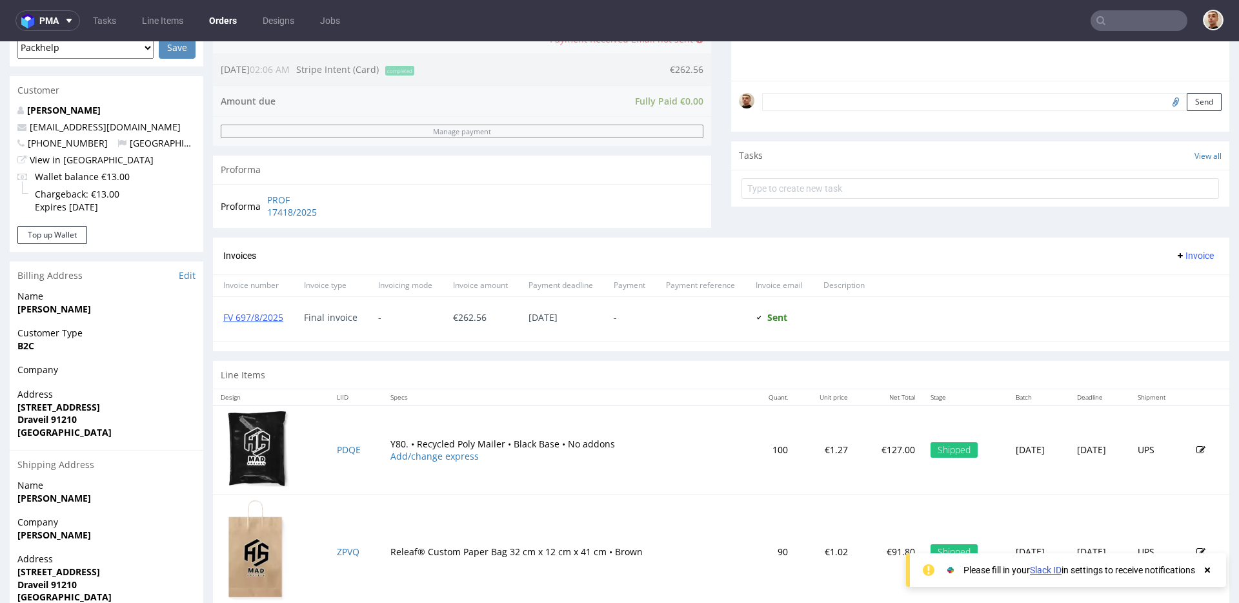
scroll to position [448, 0]
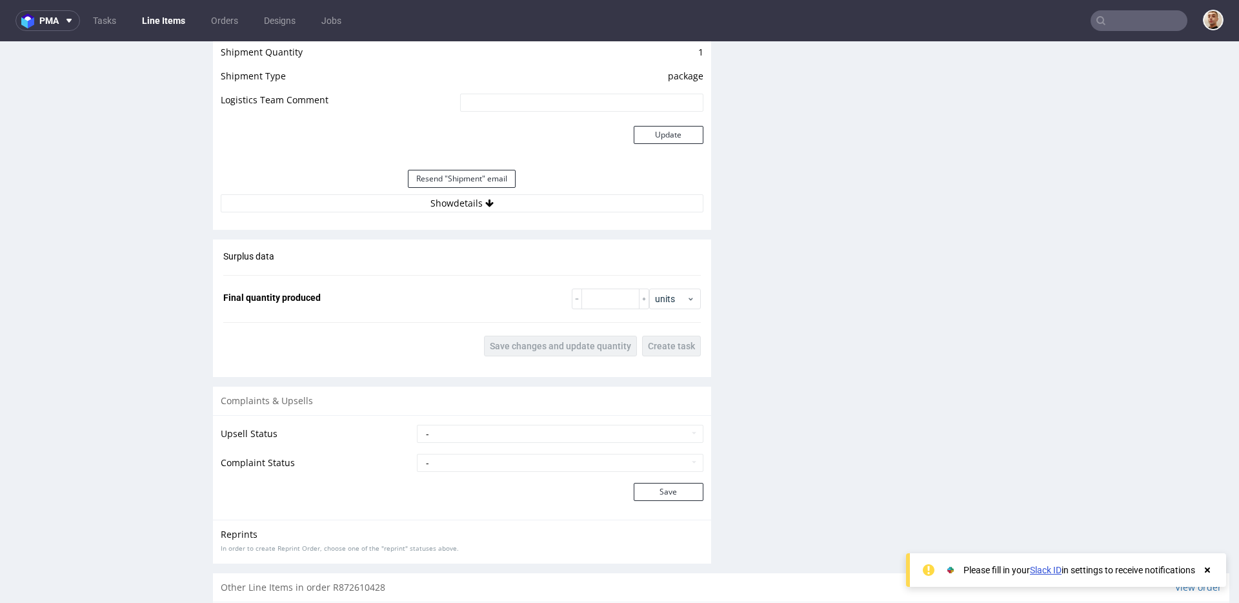
scroll to position [1296, 0]
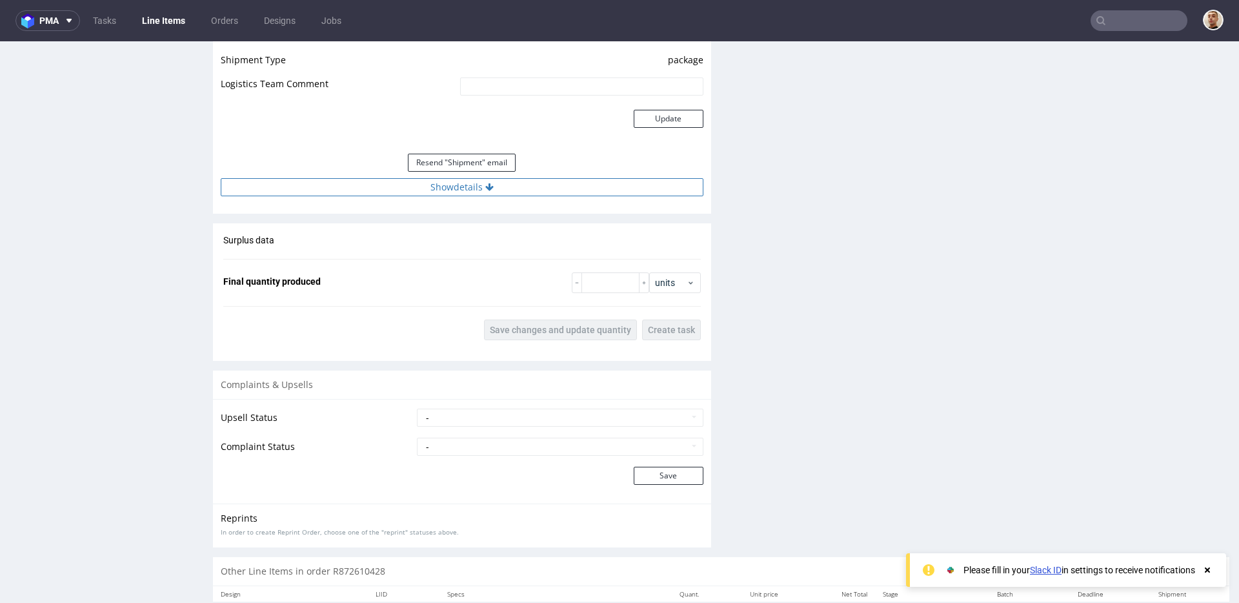
click at [532, 181] on button "Show details" at bounding box center [462, 187] width 483 height 18
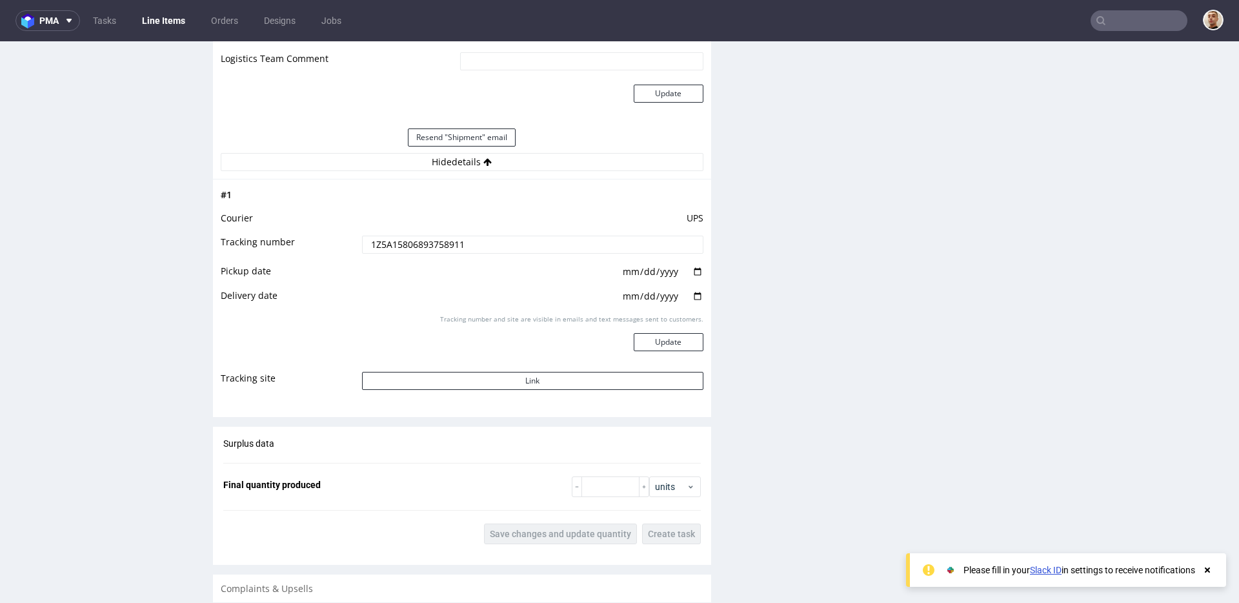
scroll to position [1354, 0]
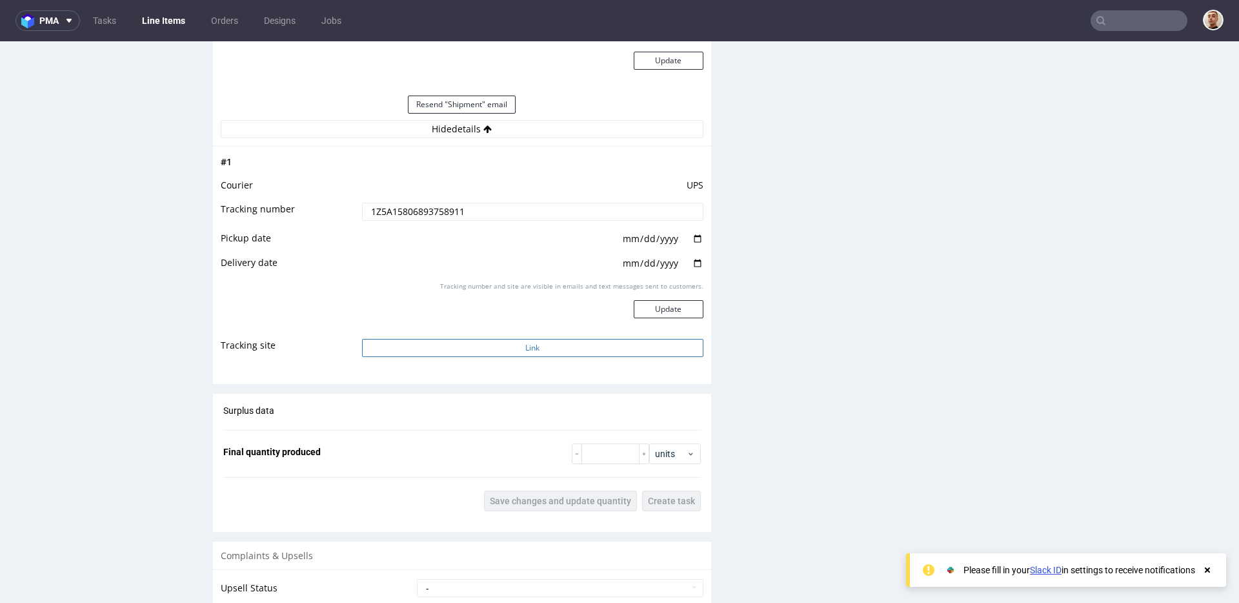
click at [488, 347] on button "Link" at bounding box center [532, 348] width 341 height 18
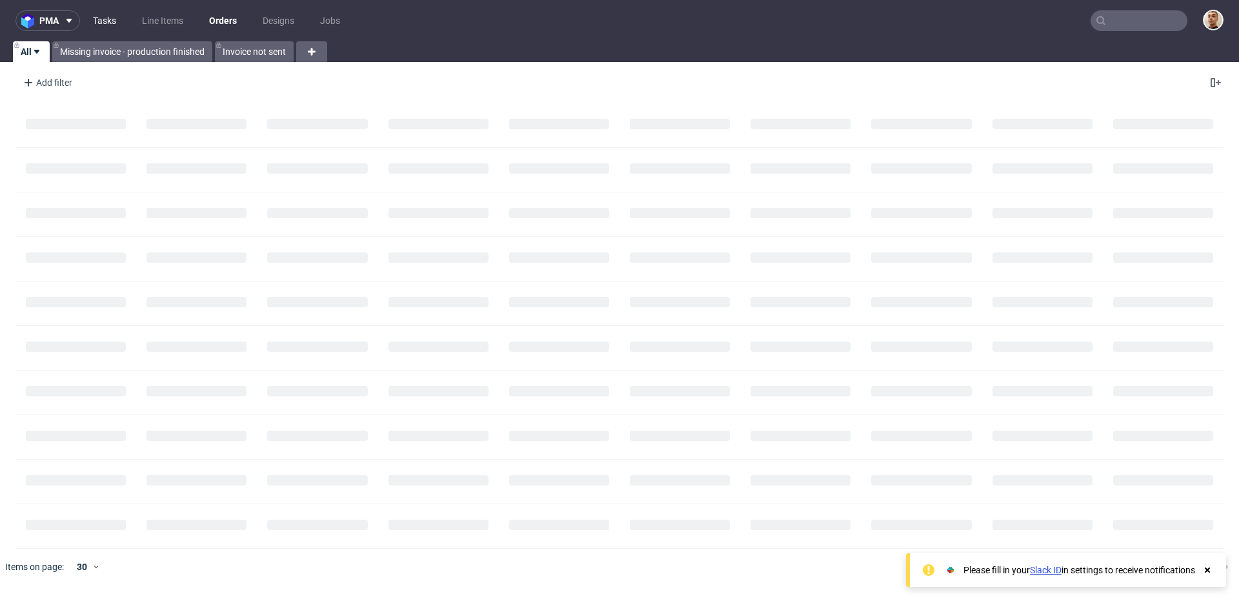
click at [101, 17] on link "Tasks" at bounding box center [104, 20] width 39 height 21
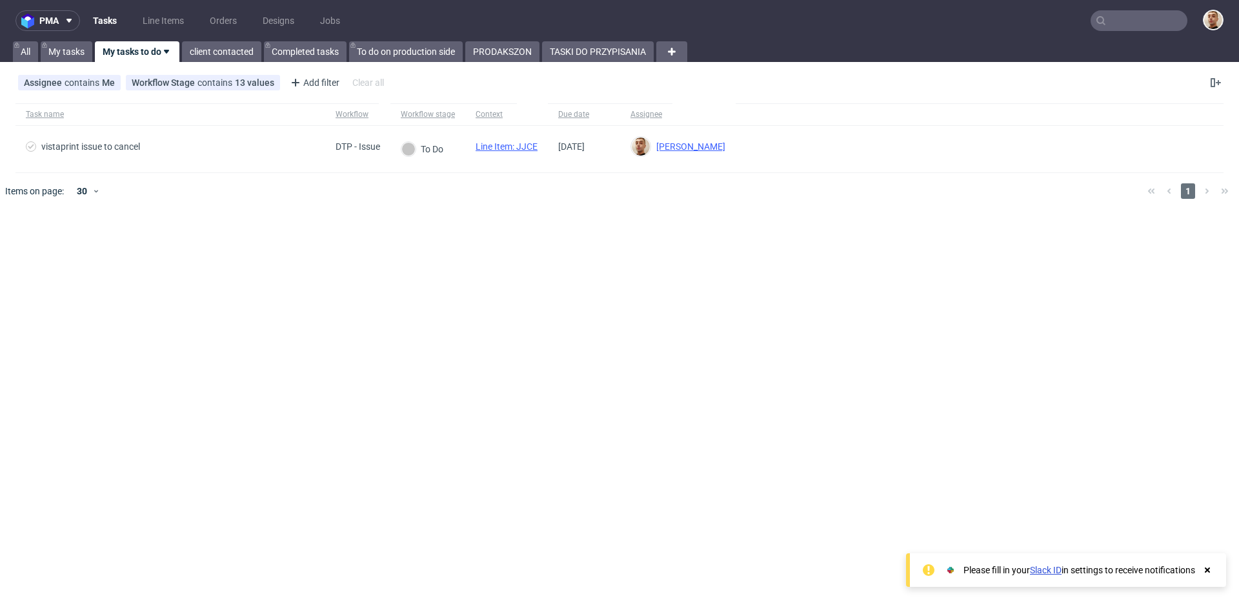
click at [607, 68] on div "Assignee contains Me Workflow Stage contains 13 values [DTP - Issue] To Do, [No…" at bounding box center [619, 82] width 1239 height 31
click at [607, 50] on link "TASKI DO PRZYPISANIA" at bounding box center [598, 51] width 112 height 21
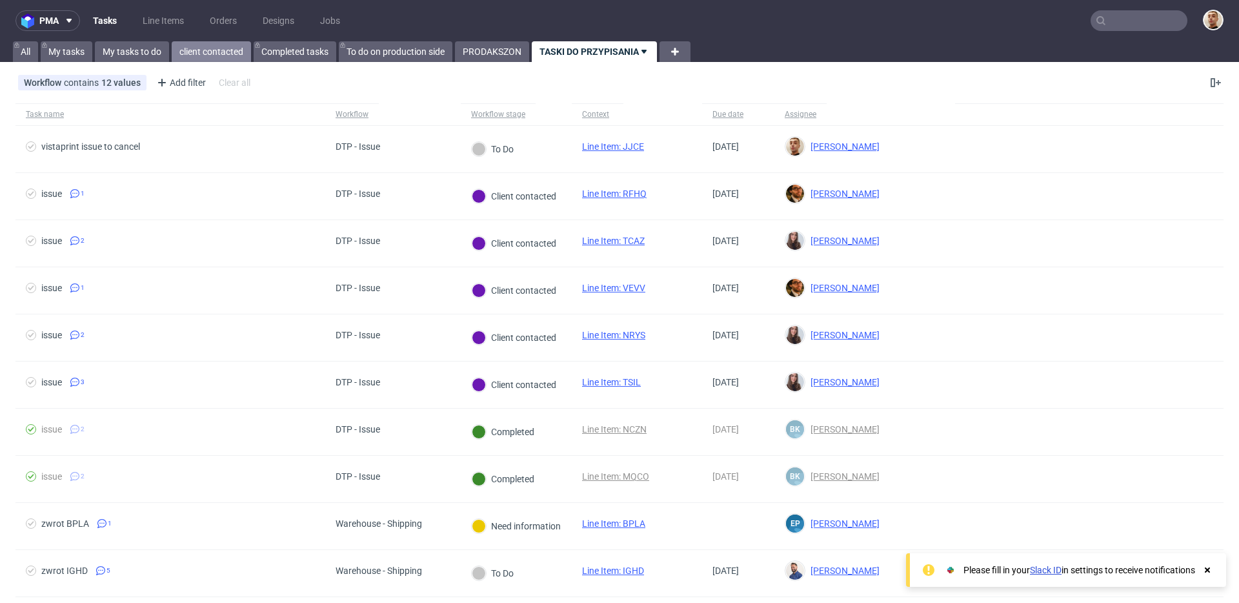
click at [231, 52] on link "client contacted" at bounding box center [211, 51] width 79 height 21
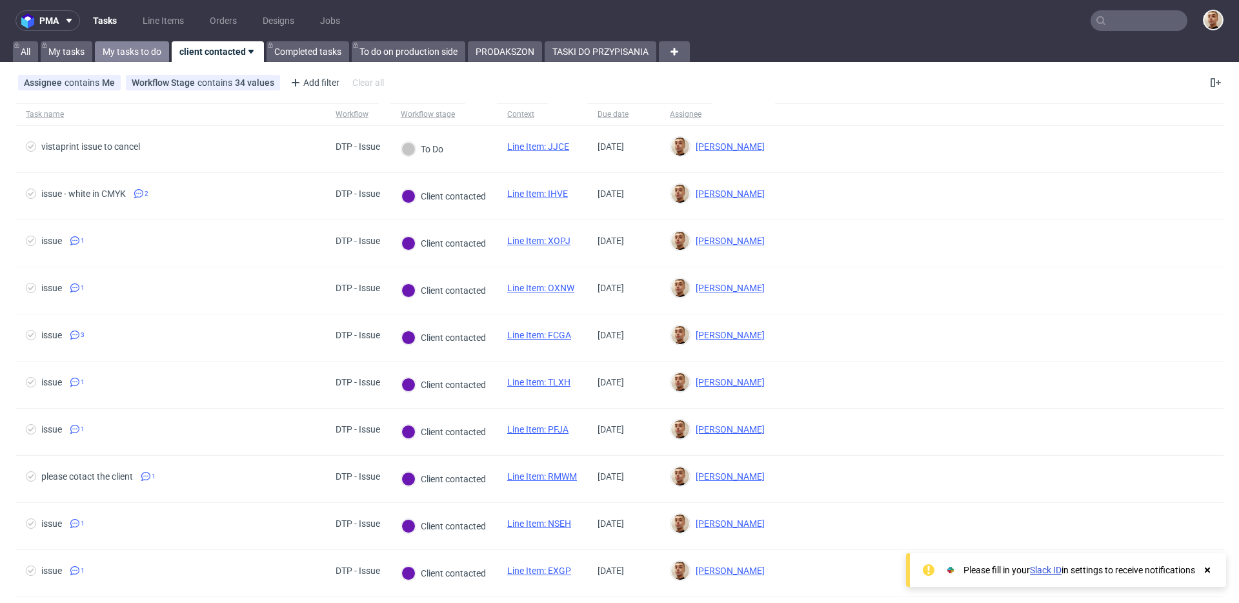
click at [139, 52] on link "My tasks to do" at bounding box center [132, 51] width 74 height 21
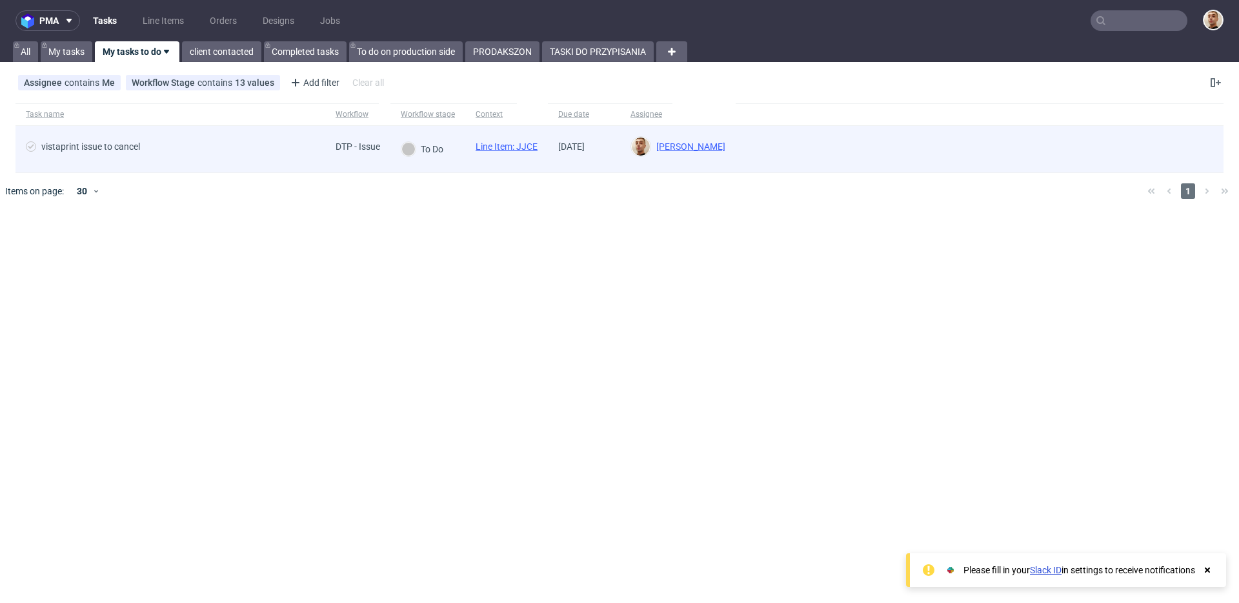
click at [301, 154] on span "vistaprint issue to cancel" at bounding box center [170, 148] width 289 height 15
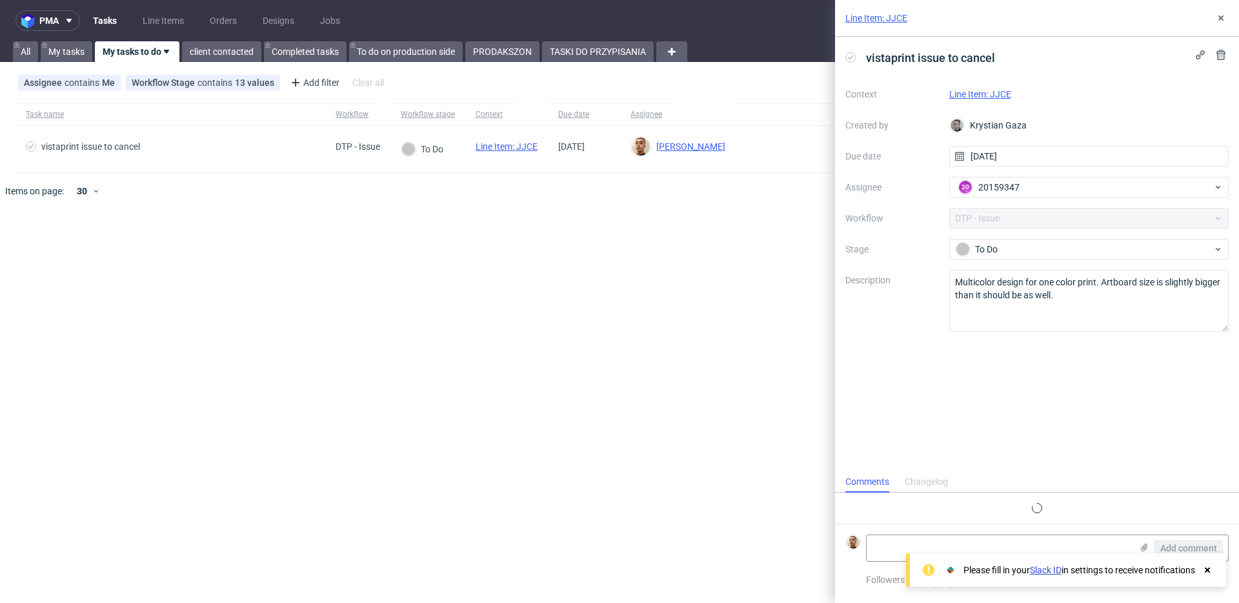
scroll to position [10, 0]
click at [972, 92] on link "Line Item: JJCE" at bounding box center [980, 94] width 62 height 10
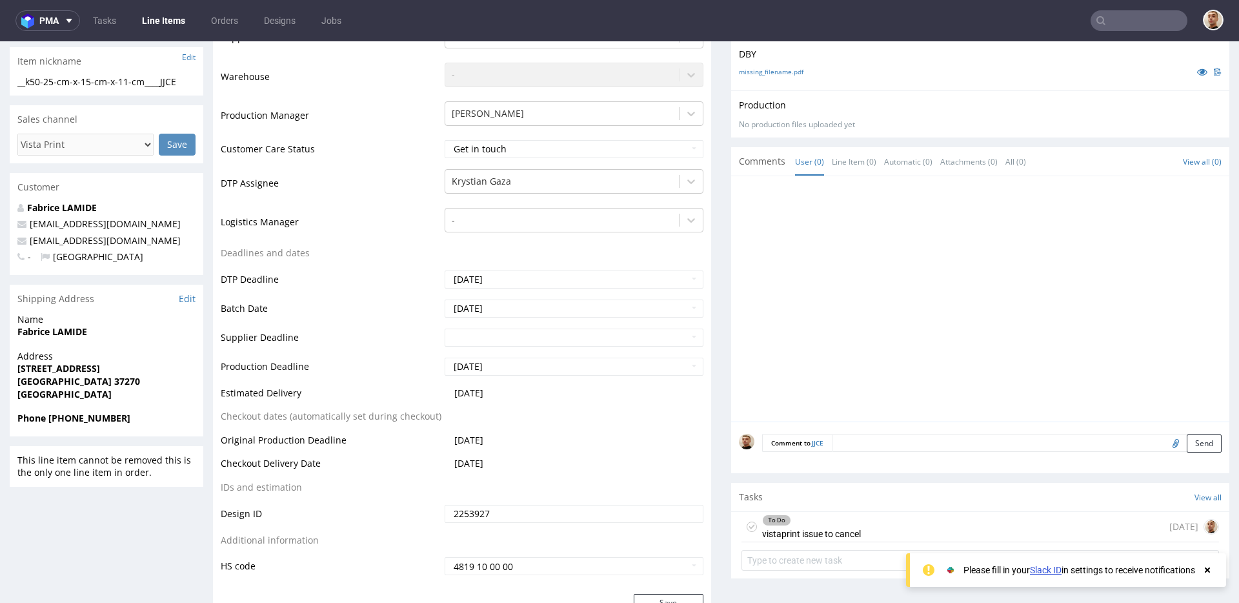
scroll to position [341, 0]
